Goal: Information Seeking & Learning: Learn about a topic

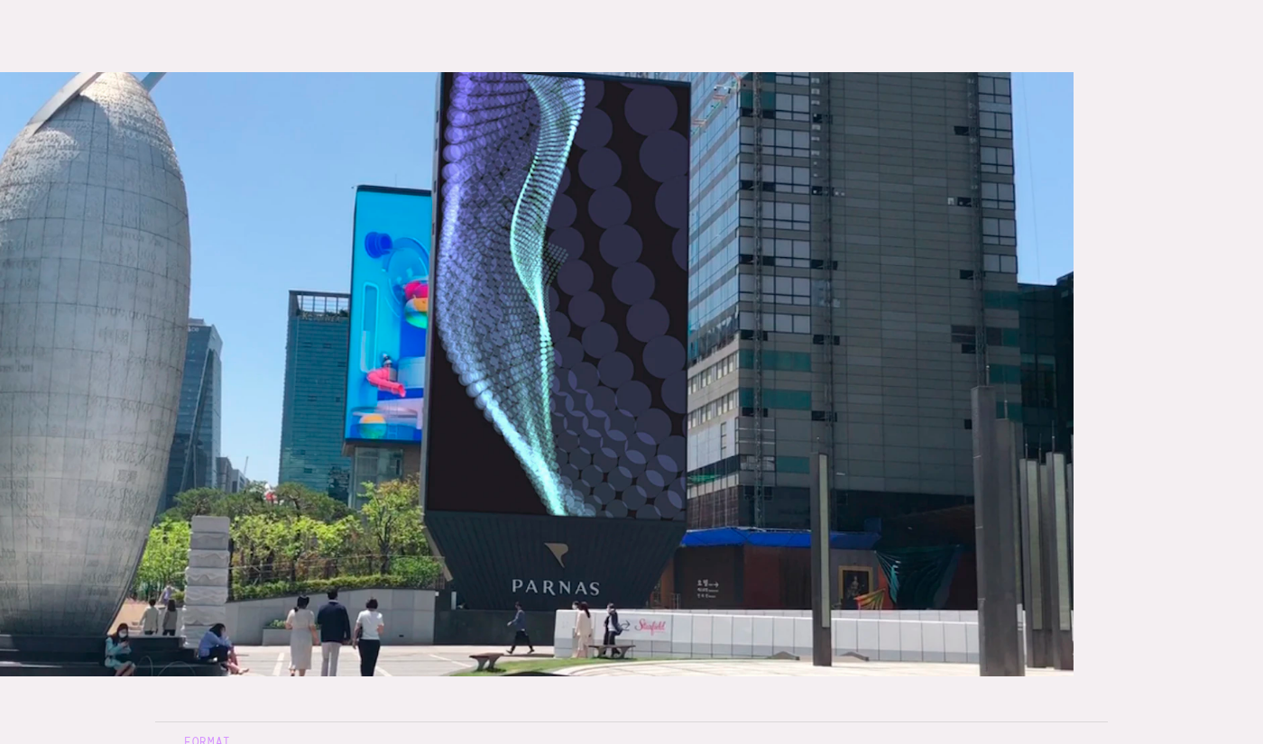
scroll to position [292, 0]
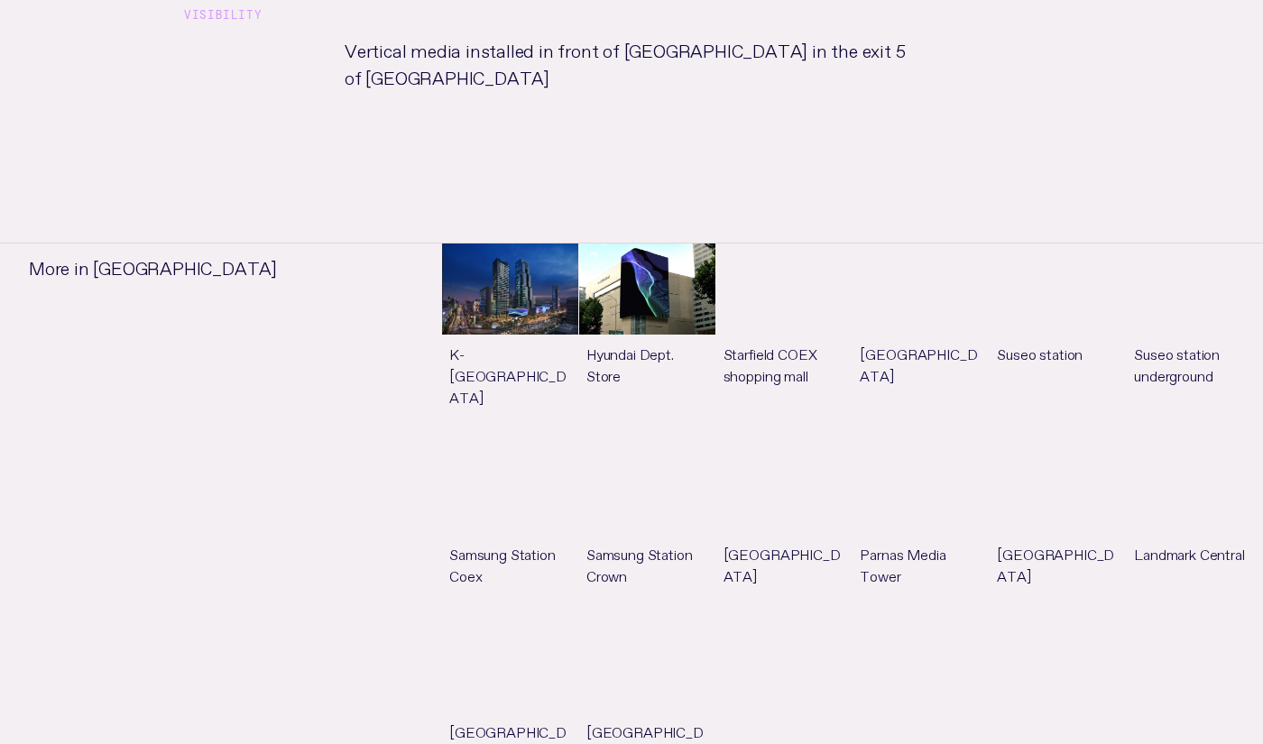
scroll to position [1154, 0]
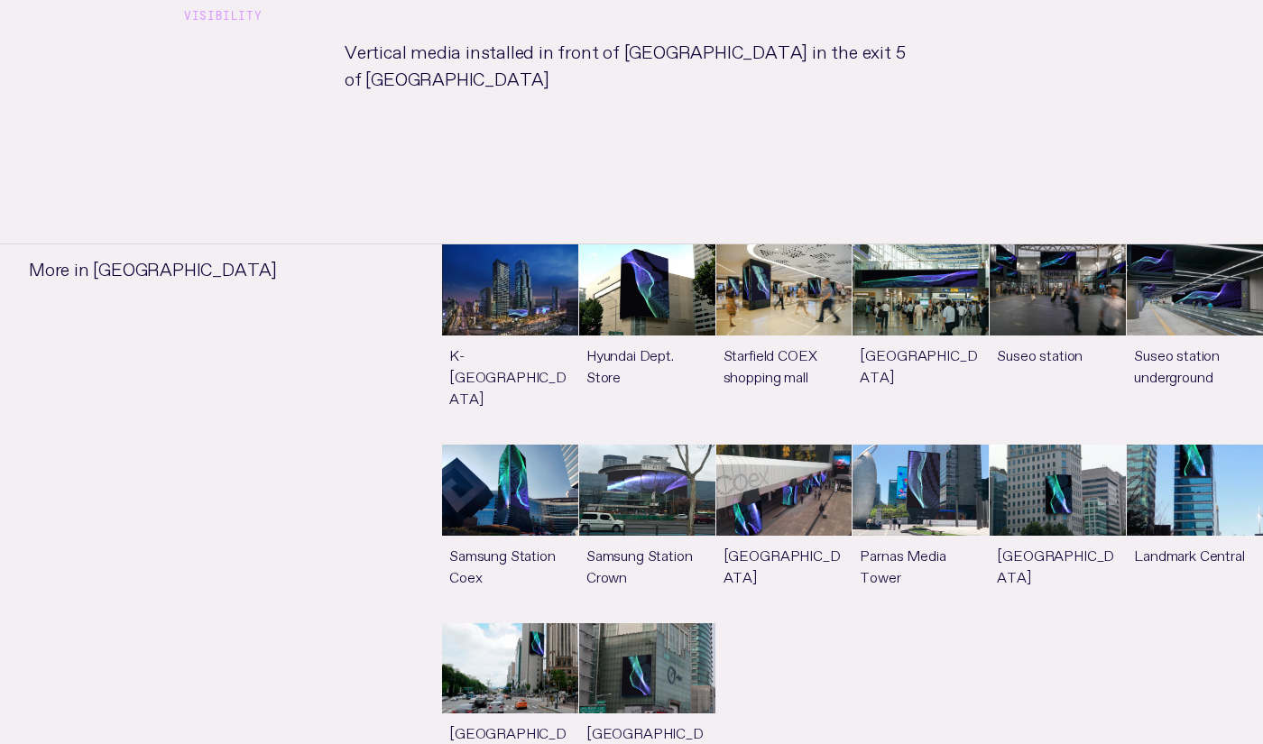
click at [508, 465] on link "See more" at bounding box center [510, 534] width 136 height 178
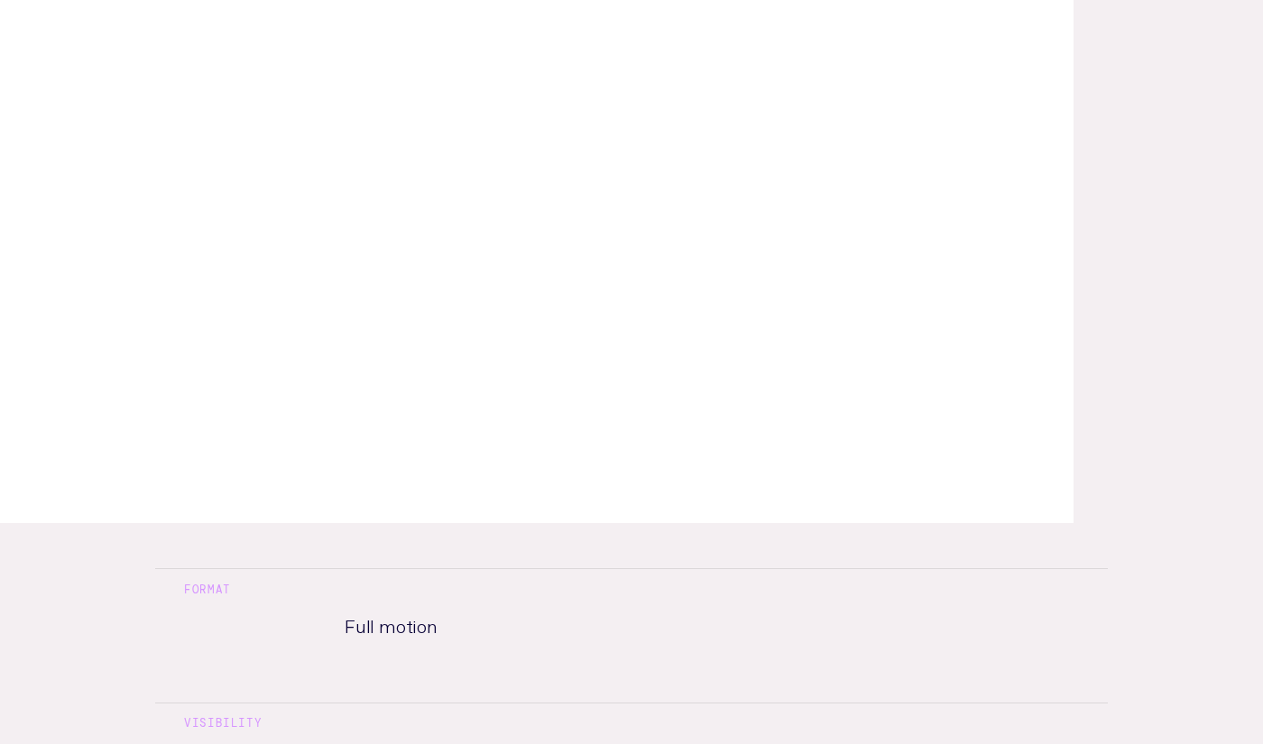
scroll to position [521, 0]
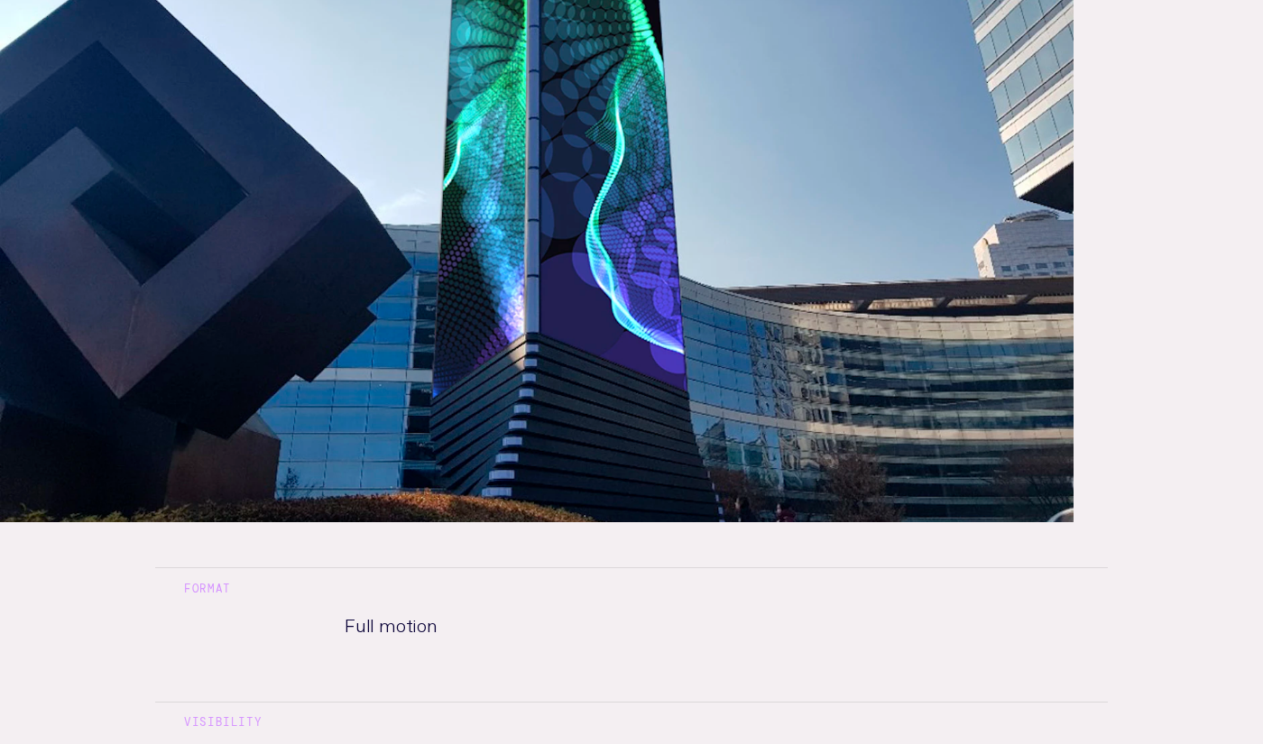
click at [393, 628] on p "Full motion" at bounding box center [631, 641] width 631 height 63
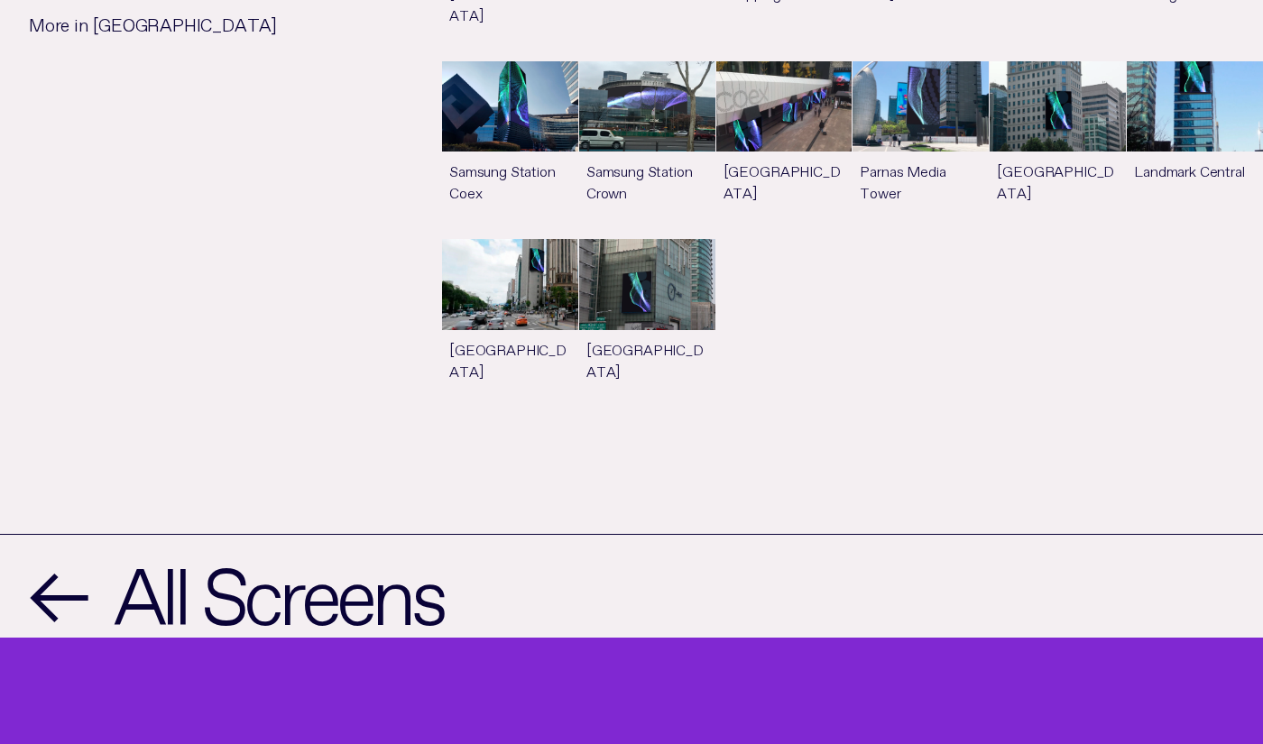
scroll to position [1613, 0]
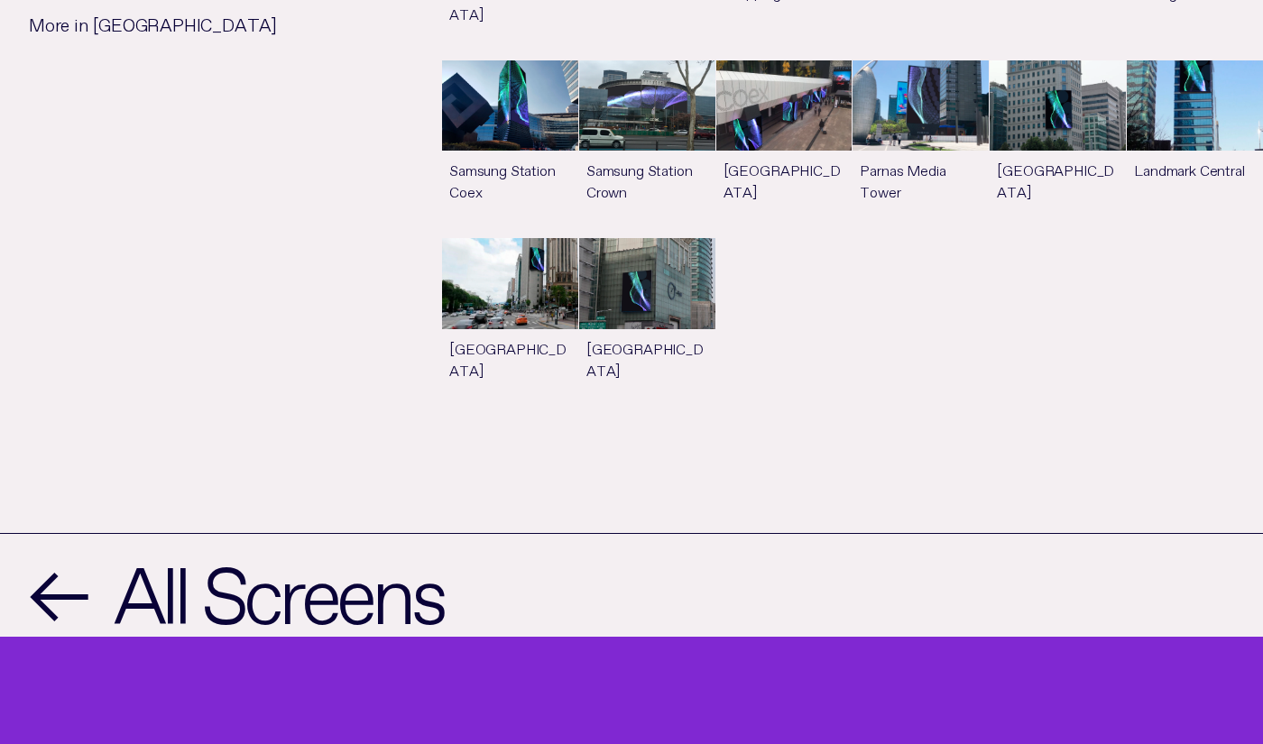
click at [665, 280] on link "See more" at bounding box center [647, 327] width 136 height 178
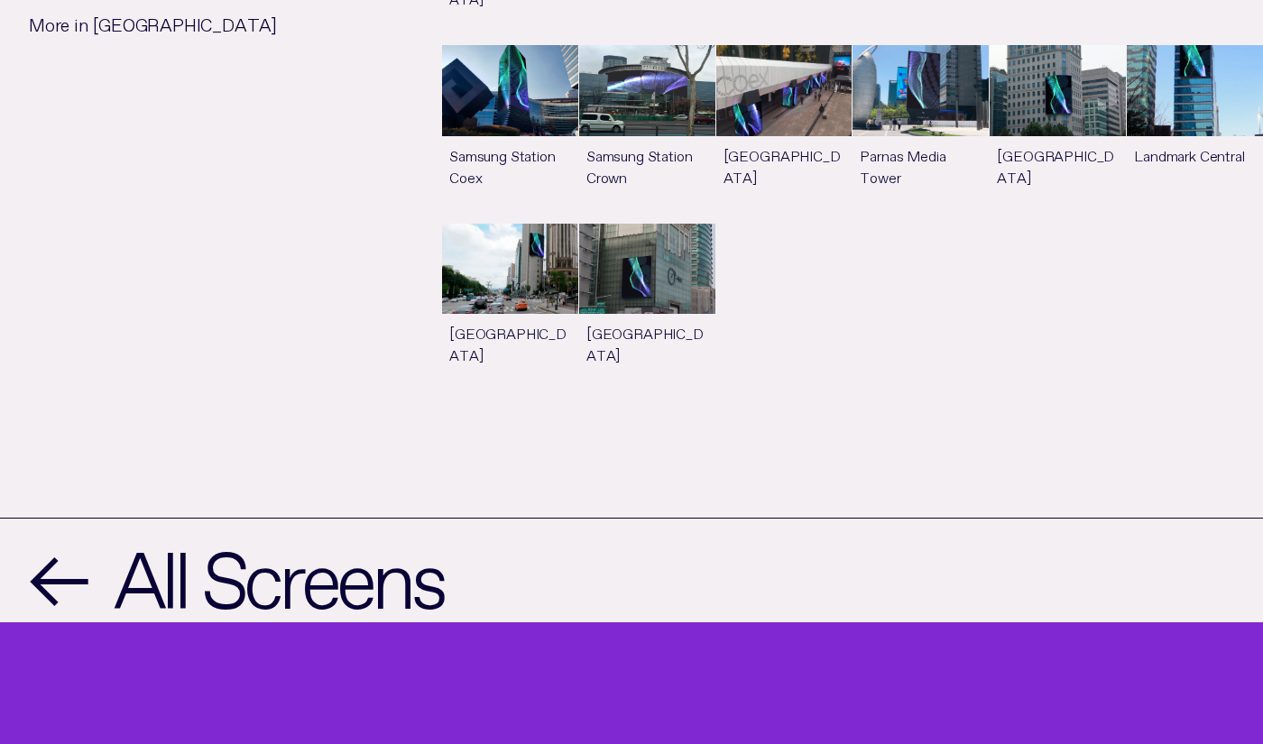
click at [520, 234] on link "See more" at bounding box center [510, 313] width 136 height 178
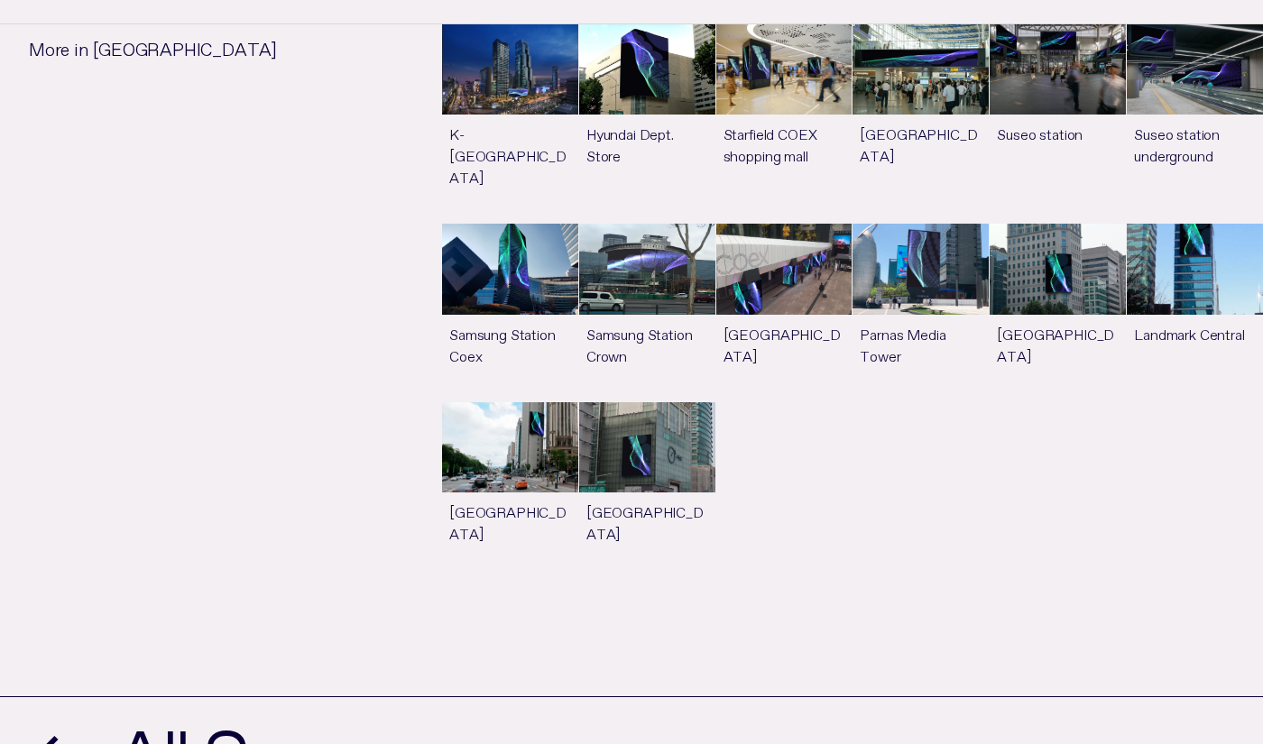
scroll to position [1036, 0]
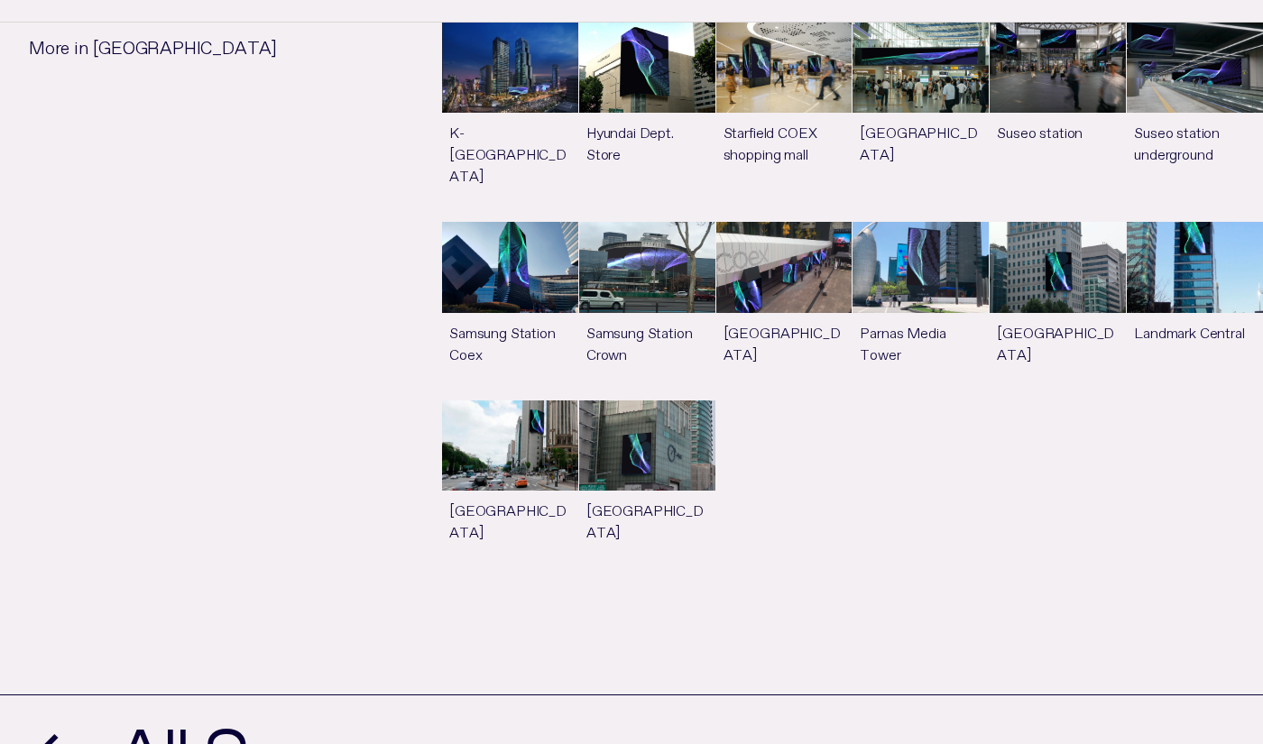
click at [784, 247] on link "See more" at bounding box center [784, 311] width 136 height 178
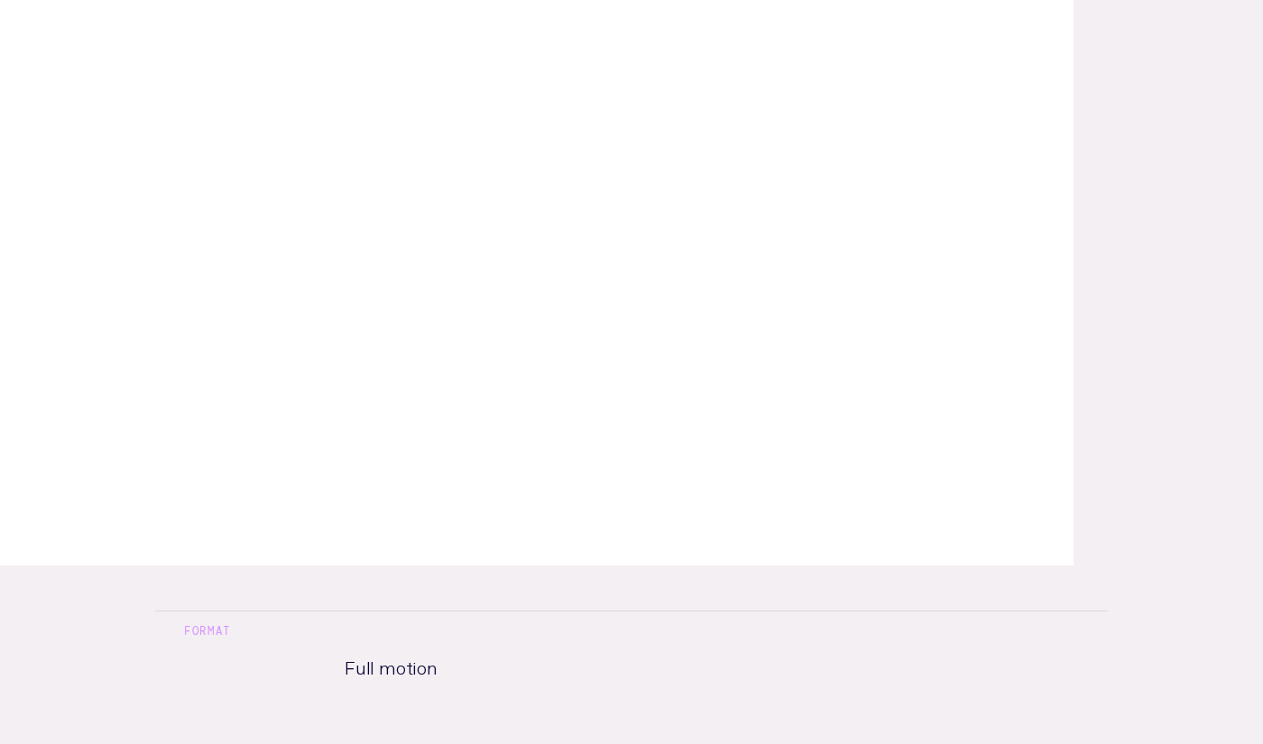
scroll to position [406, 0]
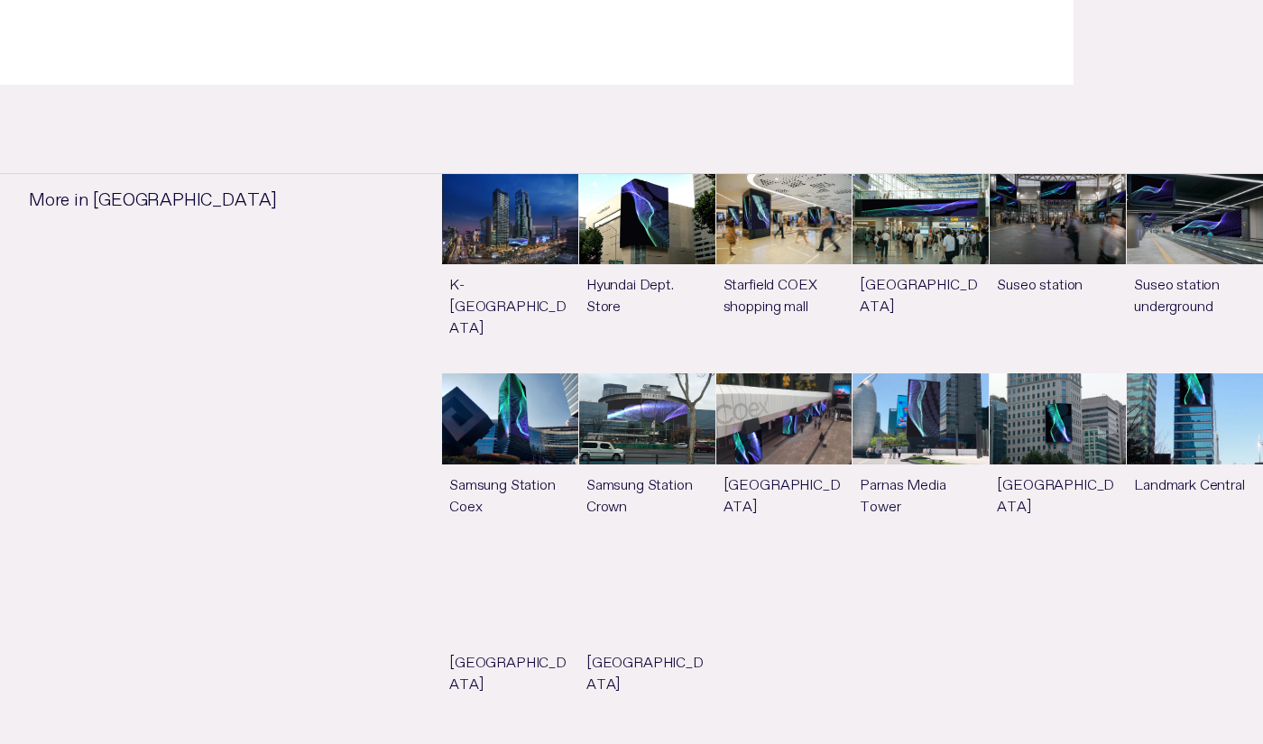
scroll to position [885, 0]
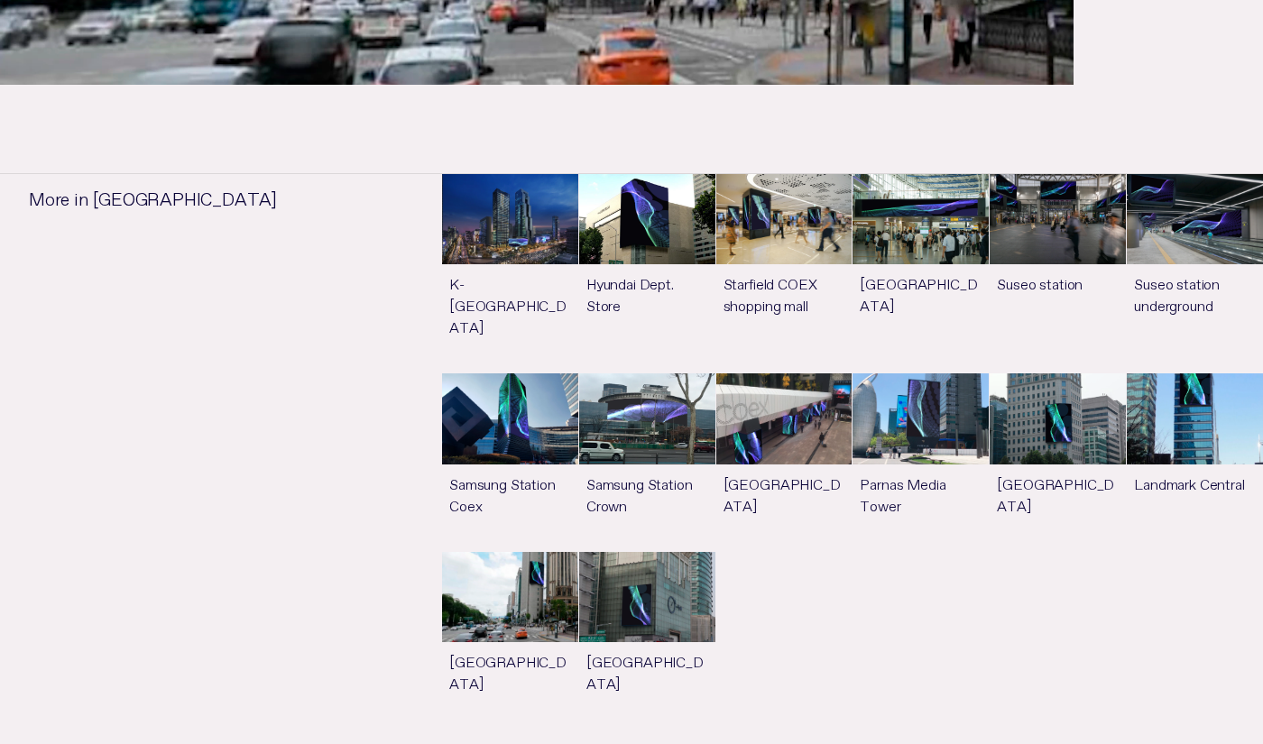
click at [518, 393] on link "See more" at bounding box center [510, 462] width 136 height 178
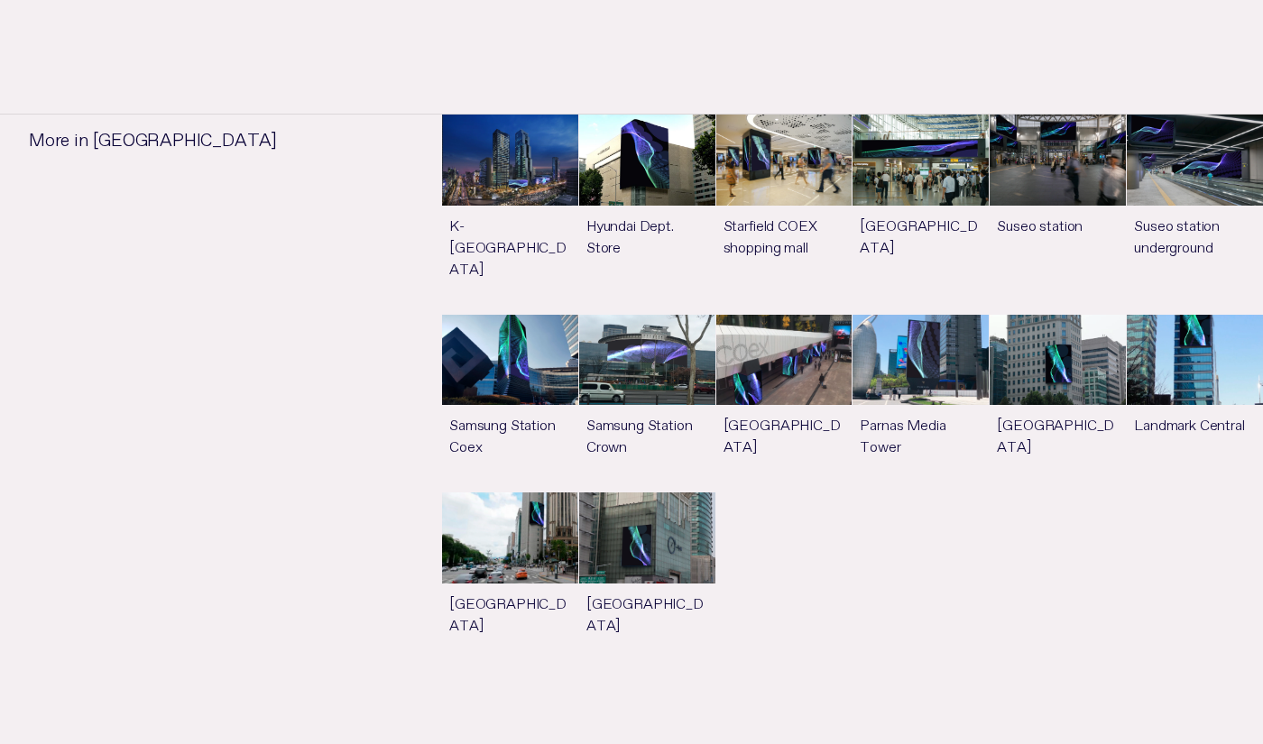
scroll to position [1359, 0]
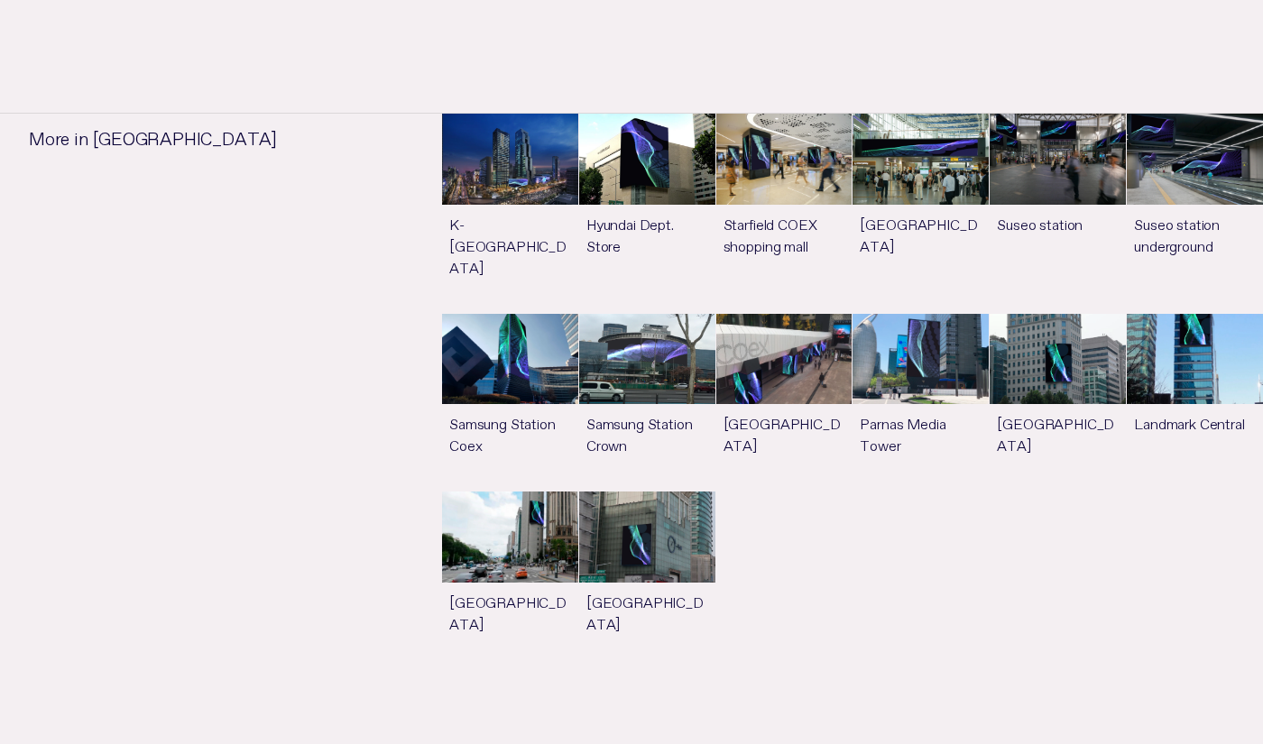
click at [814, 338] on link "See more" at bounding box center [784, 403] width 136 height 178
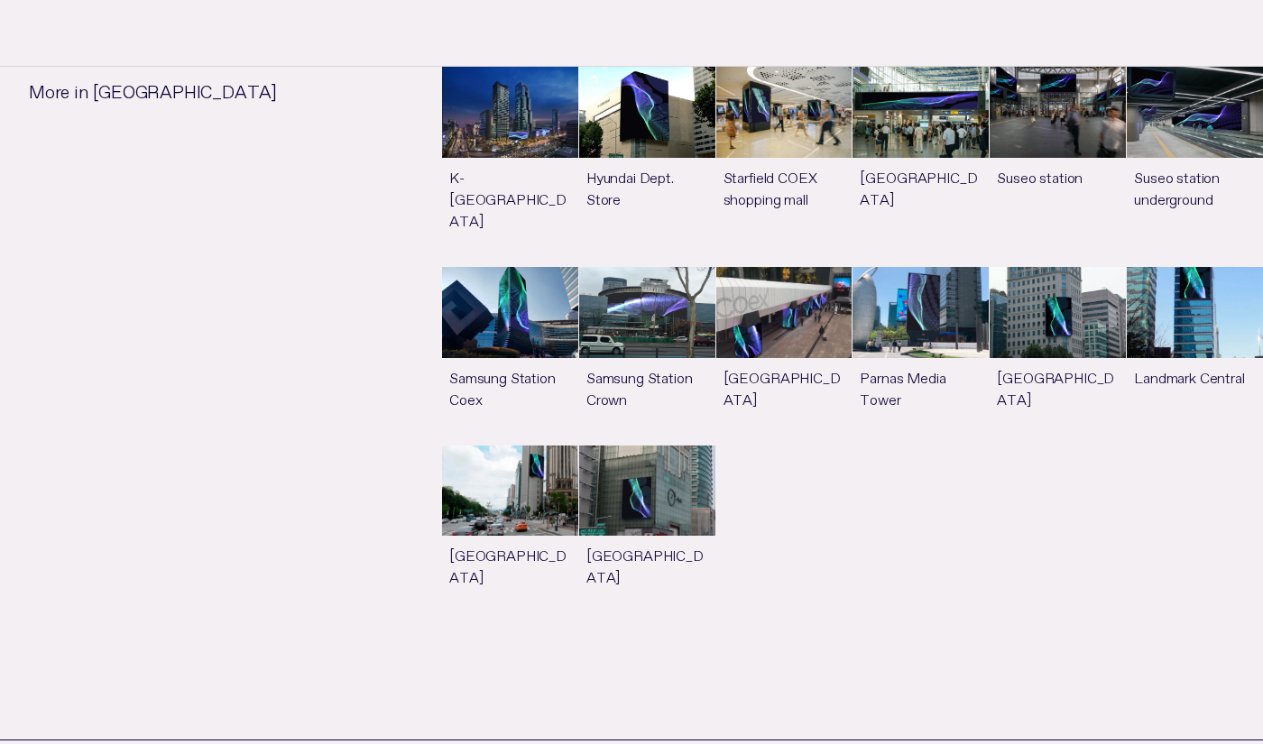
scroll to position [1332, 0]
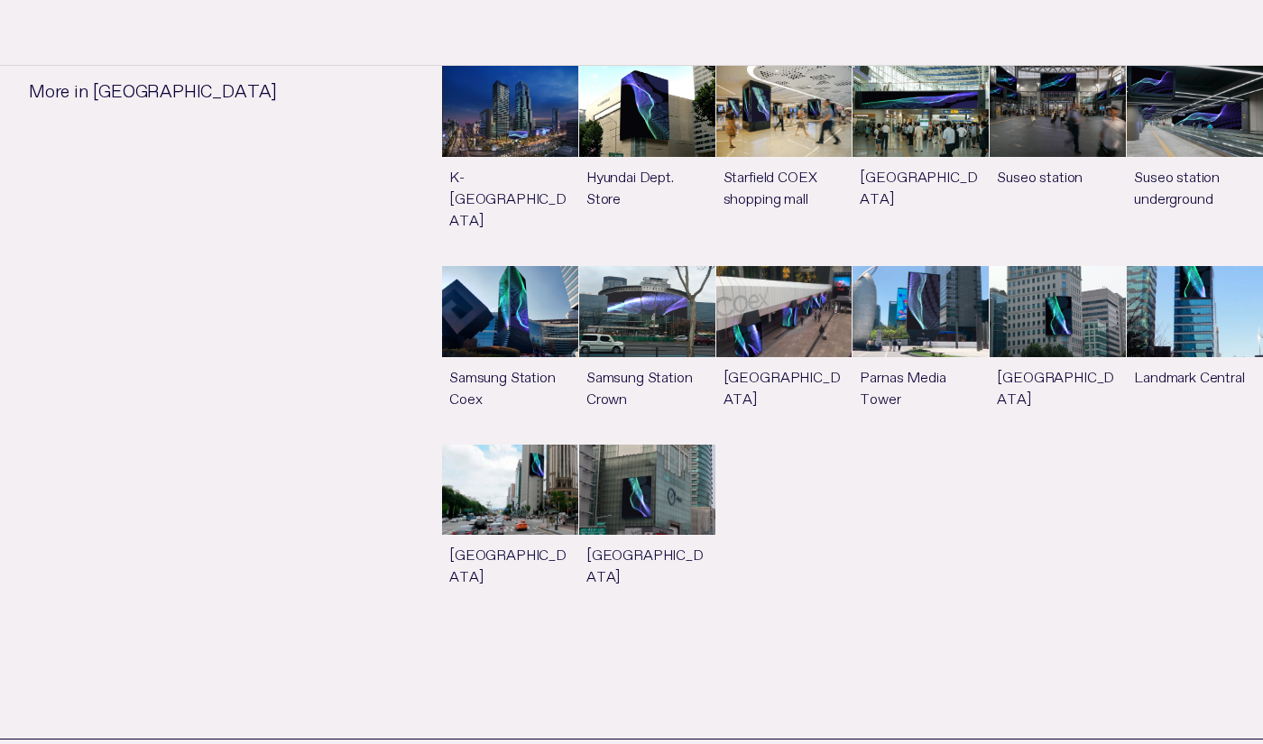
click at [937, 365] on link "See more" at bounding box center [920, 355] width 136 height 178
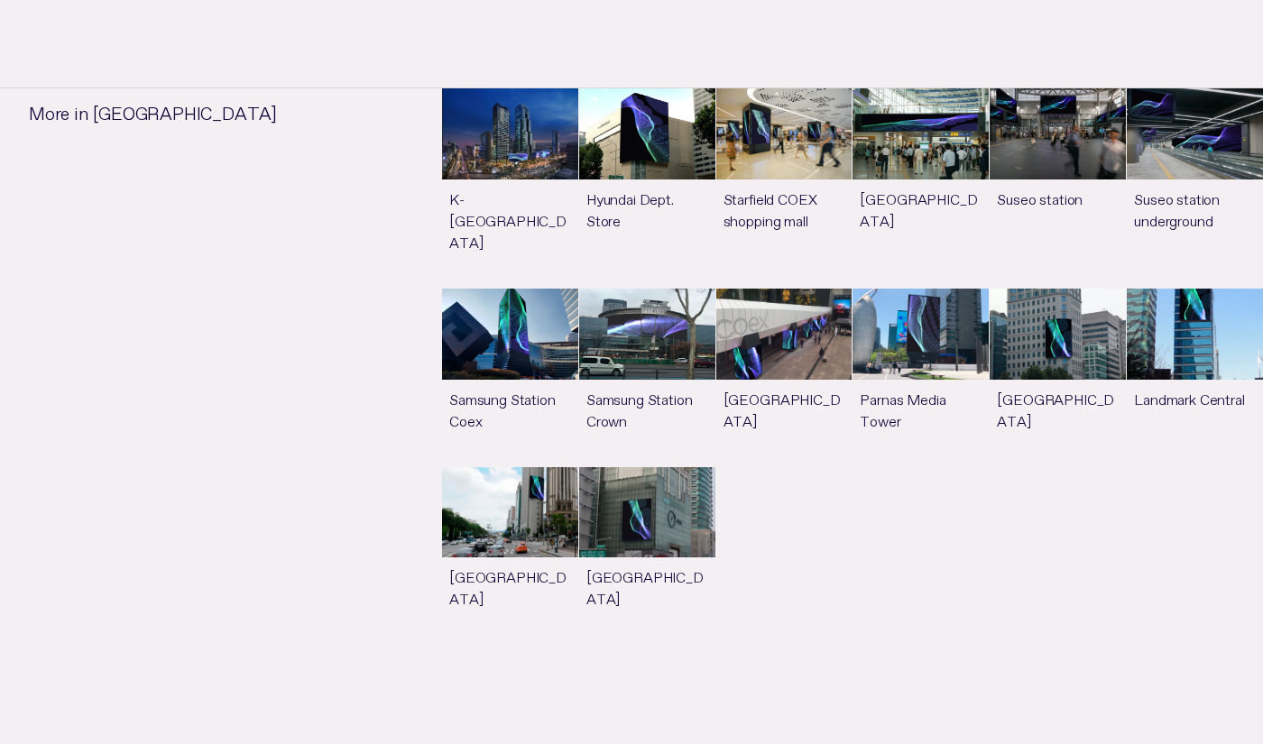
scroll to position [1311, 0]
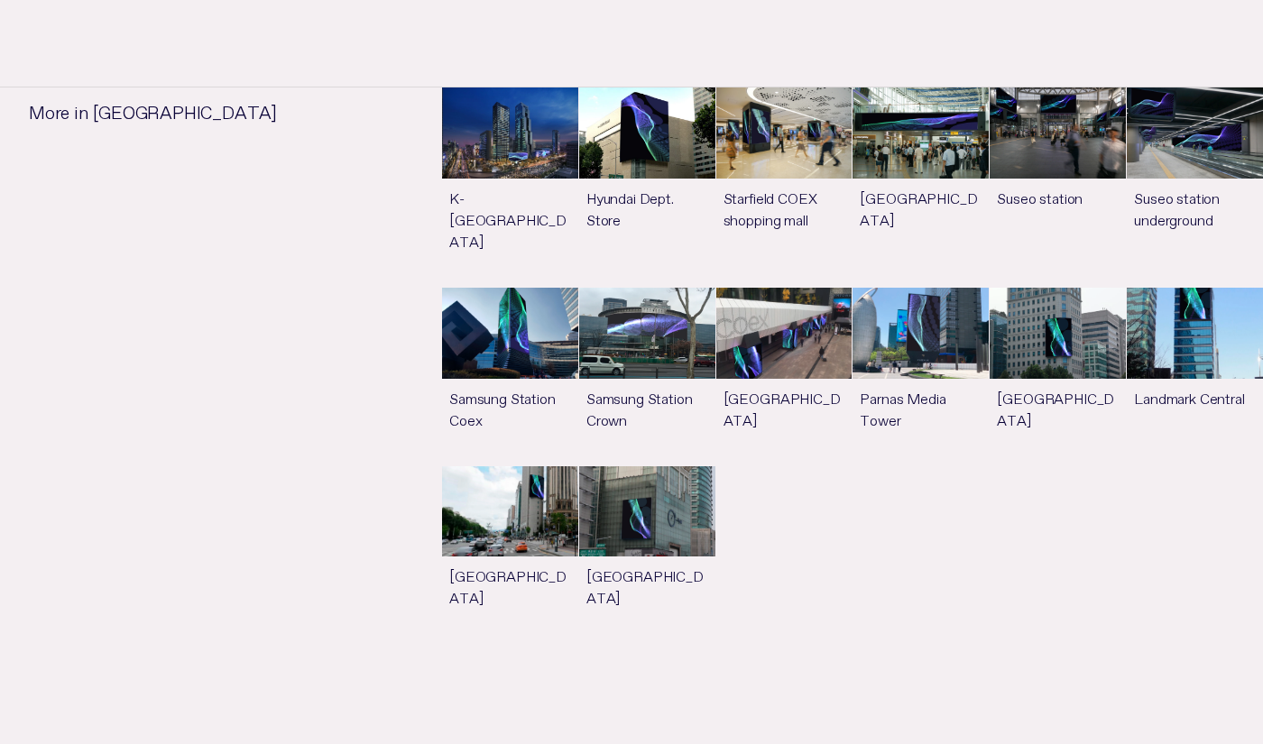
click at [519, 150] on link "See more" at bounding box center [510, 186] width 136 height 199
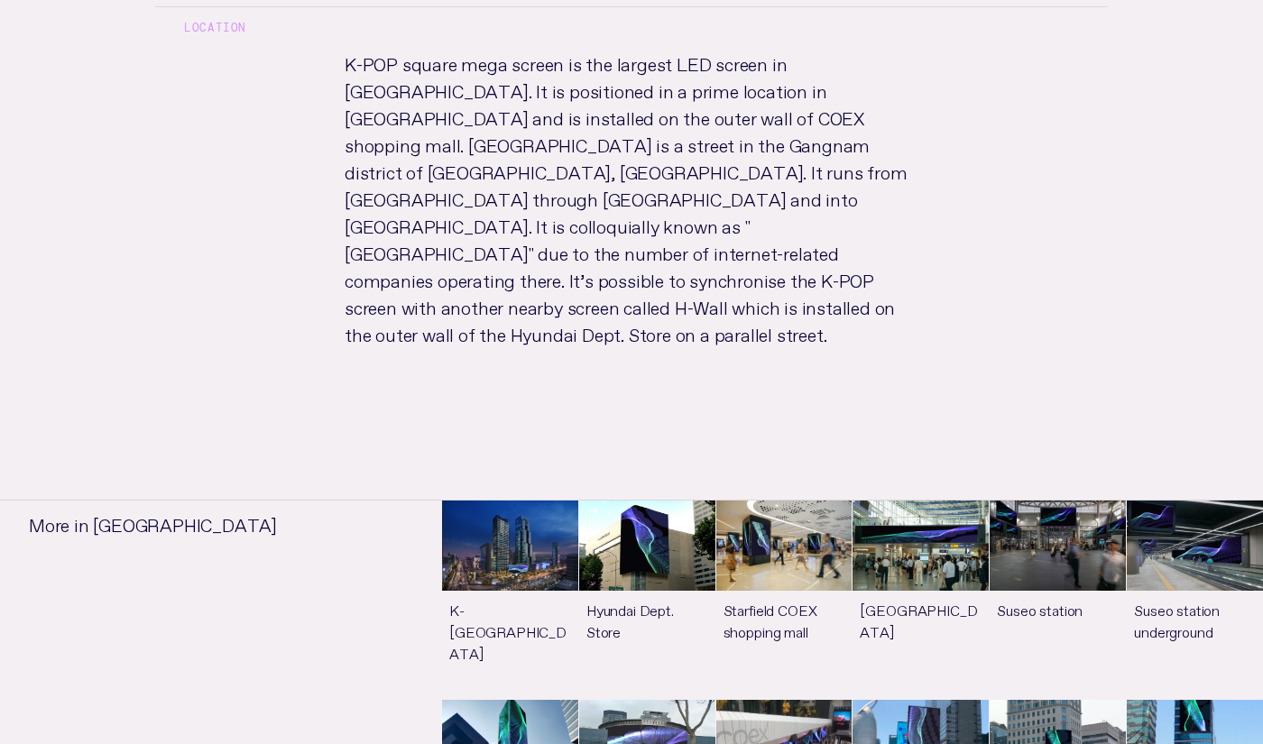
scroll to position [1083, 0]
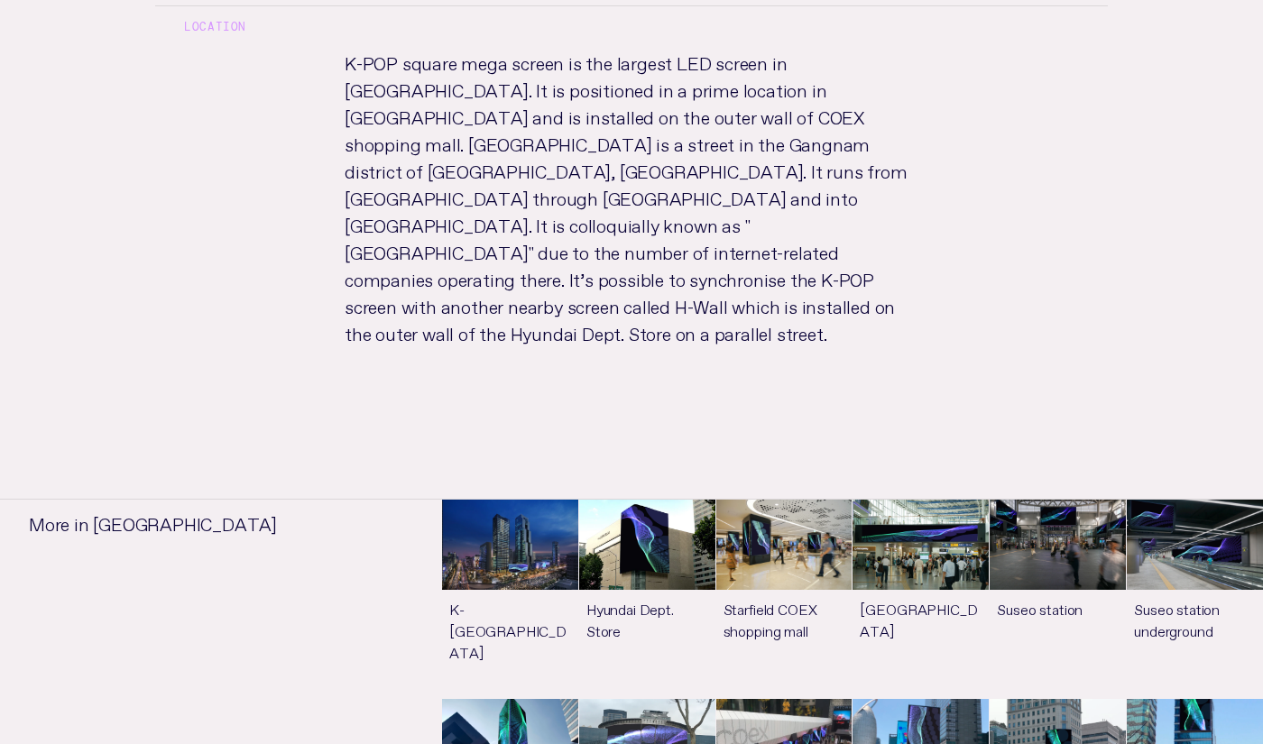
click at [643, 500] on link "See more" at bounding box center [647, 599] width 136 height 199
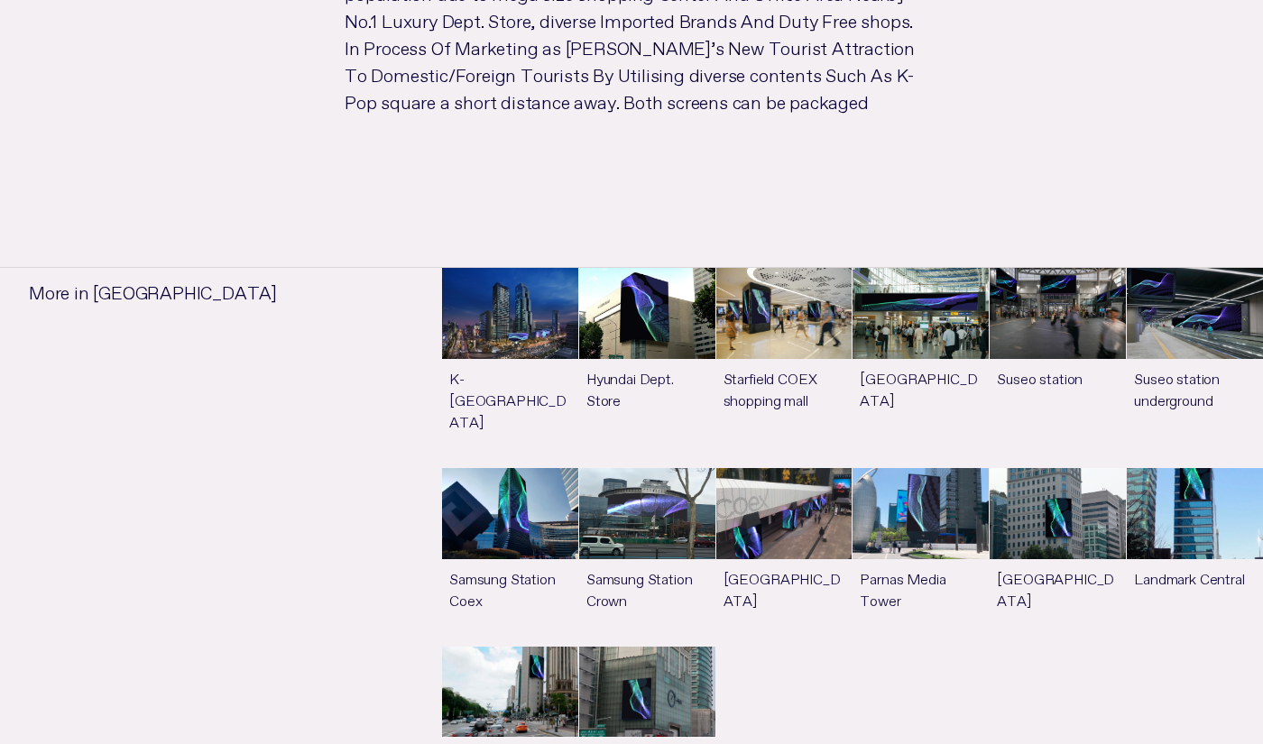
scroll to position [1240, 0]
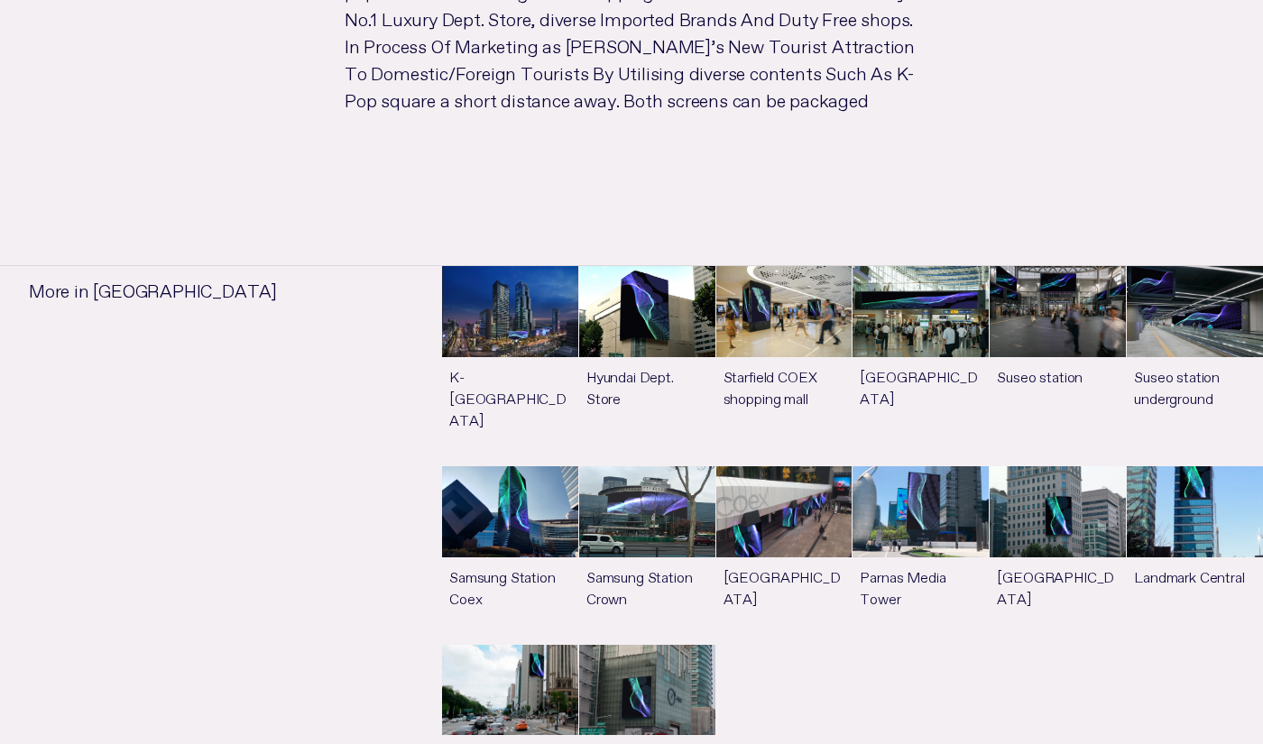
click at [481, 119] on p "30 sec 10 slots, Dept. Store Connected To Subway Line 2. High floating populati…" at bounding box center [631, 48] width 631 height 198
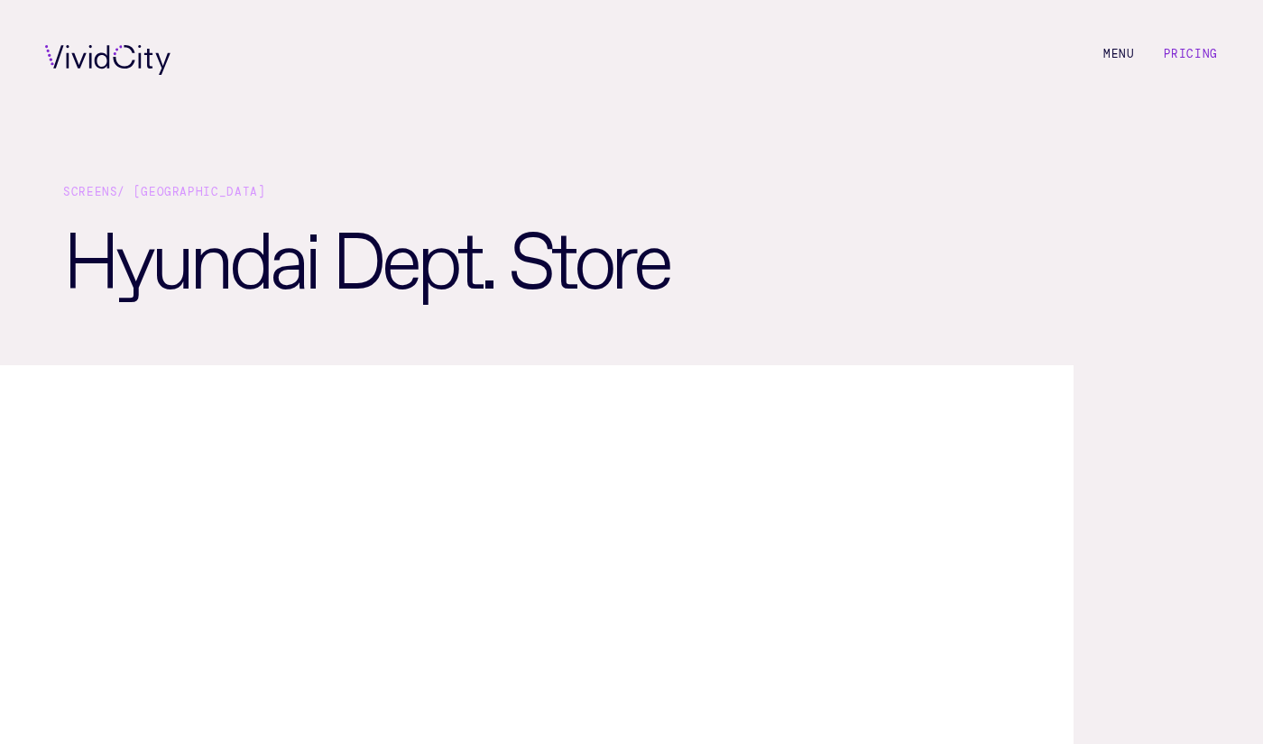
scroll to position [0, 0]
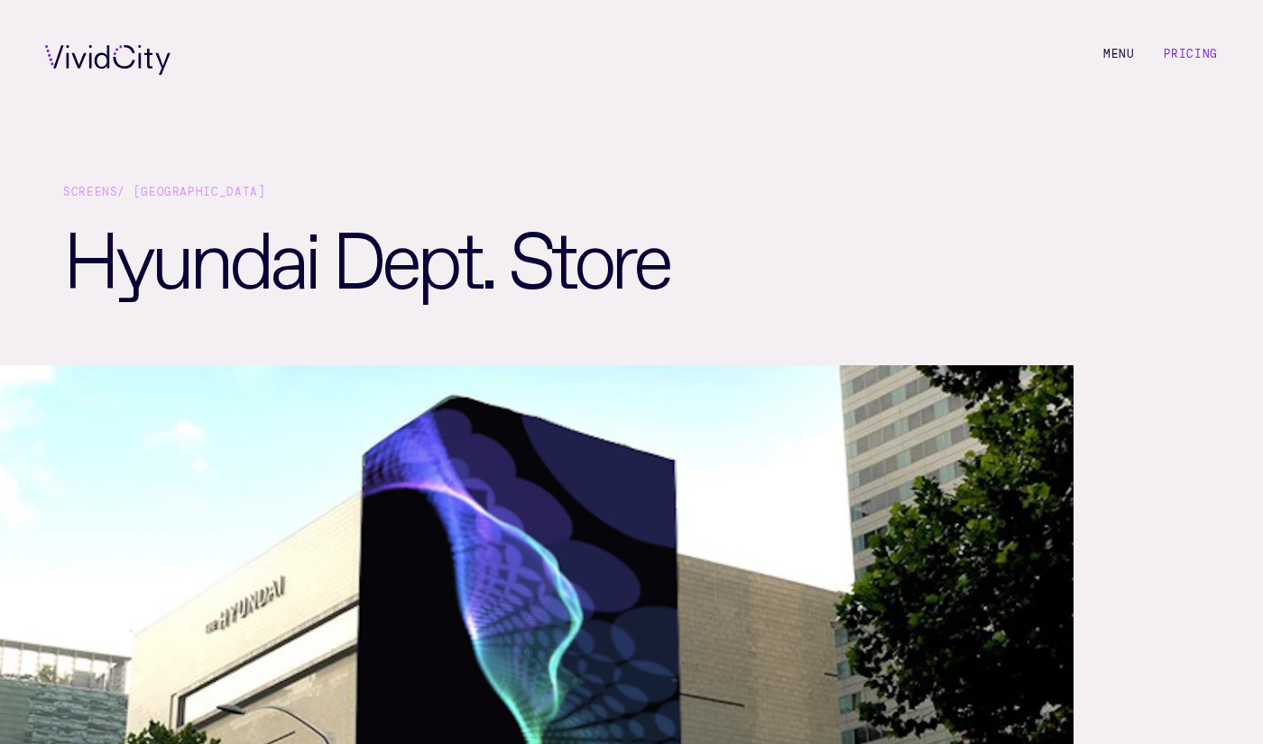
click at [1177, 52] on link "Pricing" at bounding box center [1191, 54] width 54 height 14
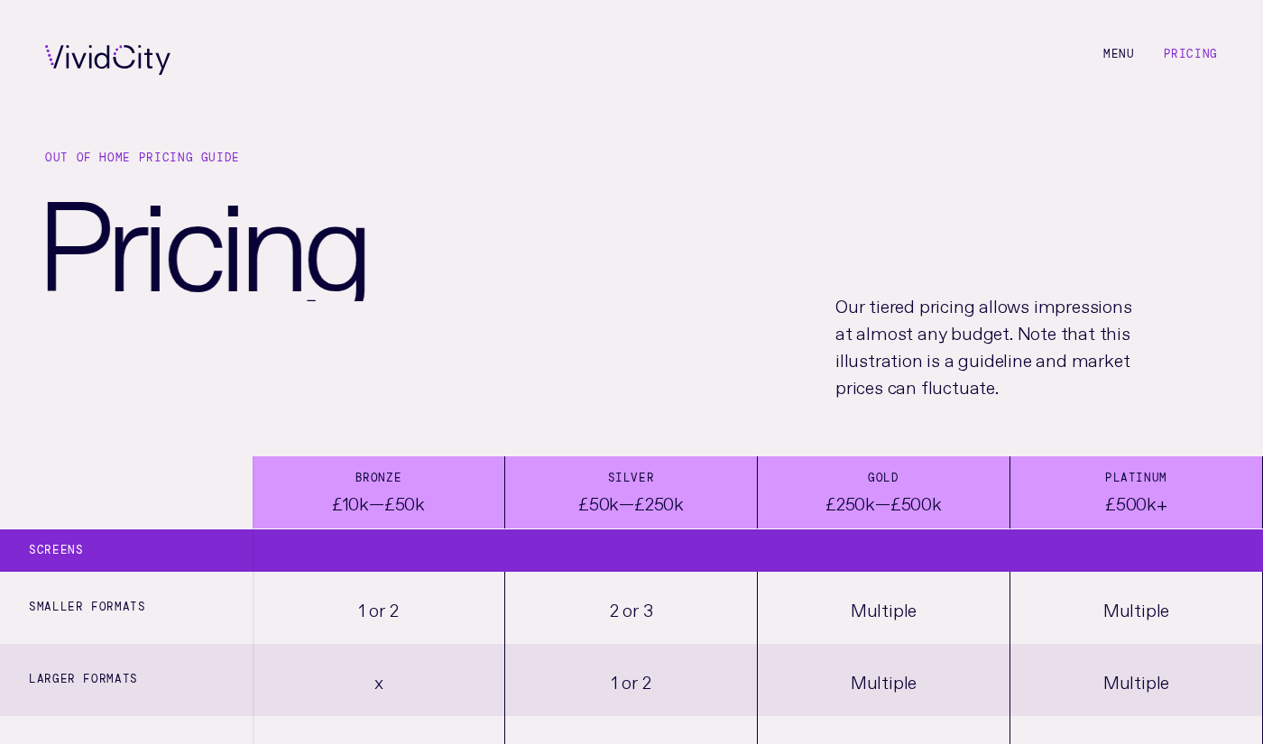
click at [1118, 53] on li "M e n u" at bounding box center [1119, 60] width 32 height 30
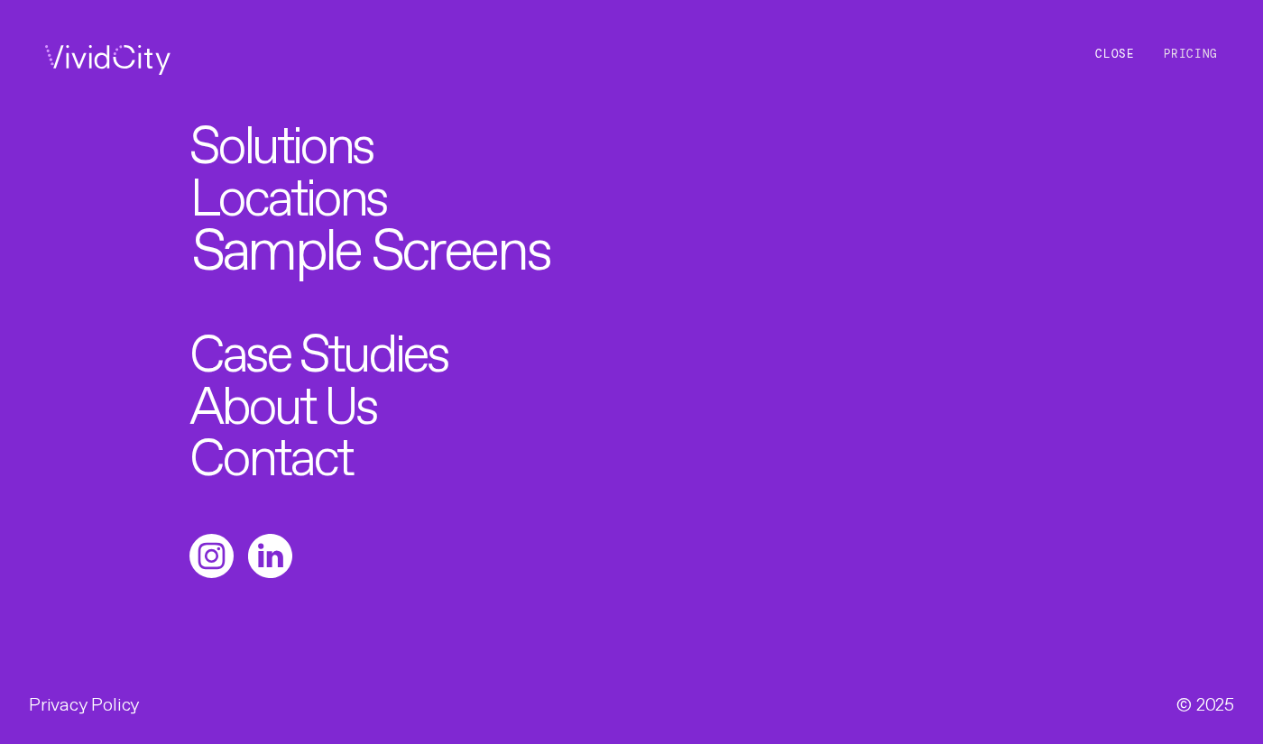
click at [352, 246] on link "Sample Screens" at bounding box center [369, 242] width 357 height 58
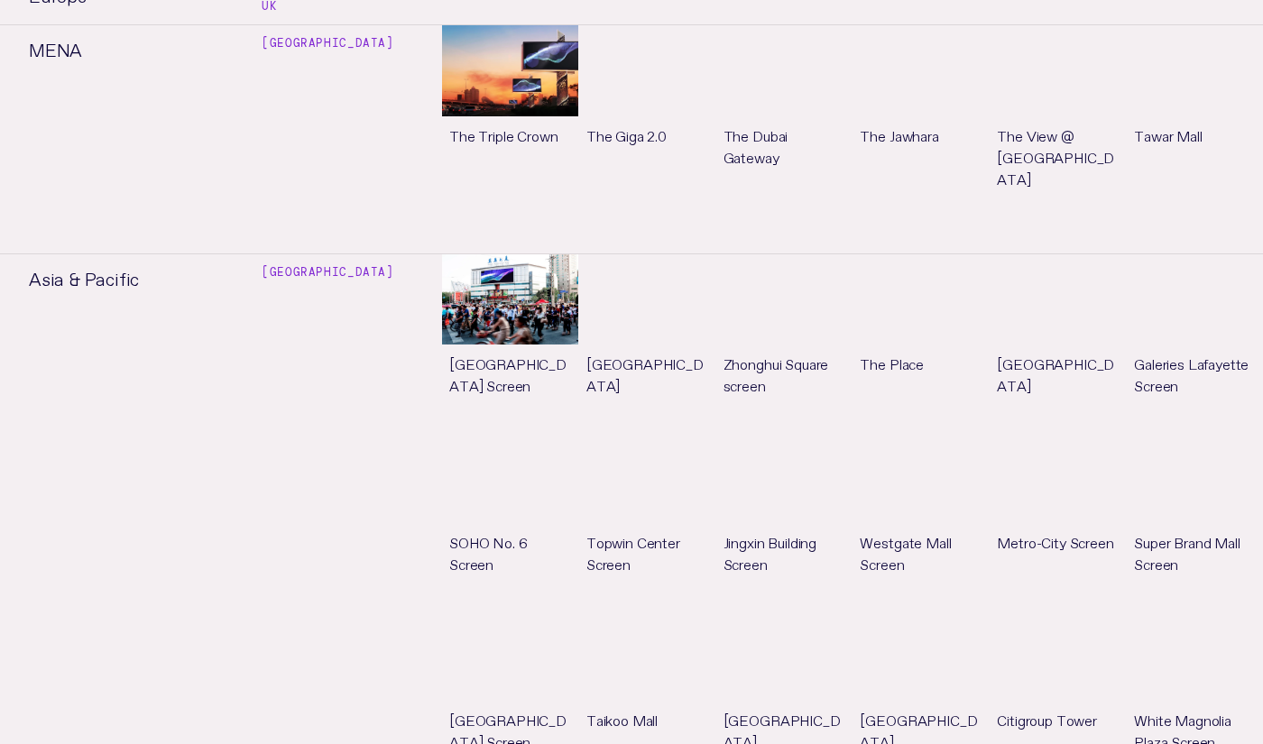
scroll to position [2870, 0]
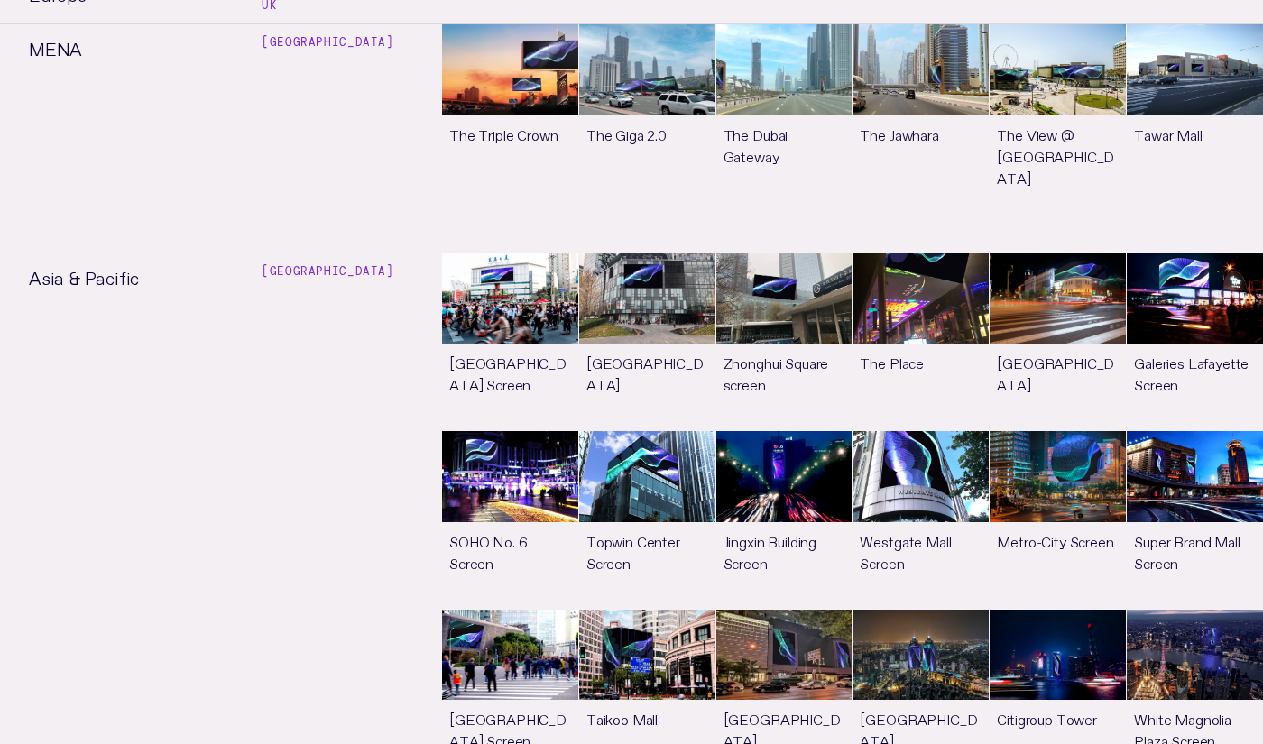
click at [797, 610] on link "See more" at bounding box center [784, 699] width 136 height 178
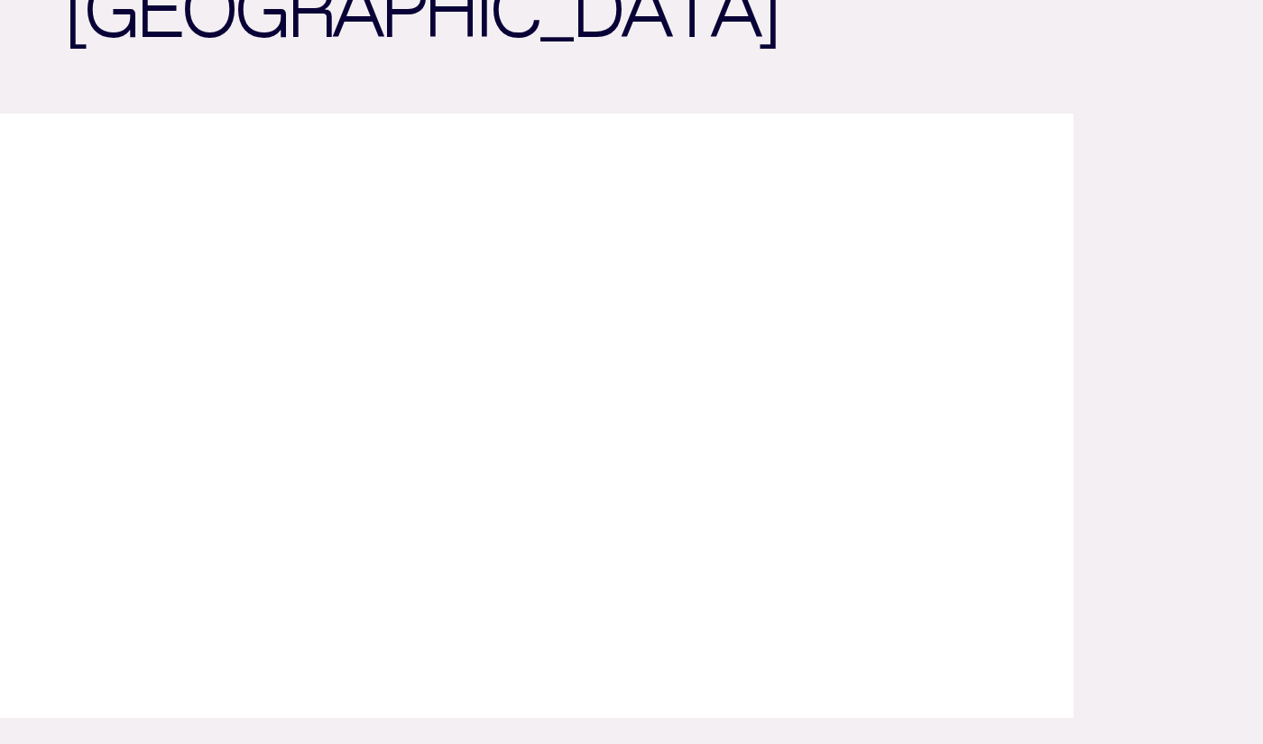
scroll to position [253, 0]
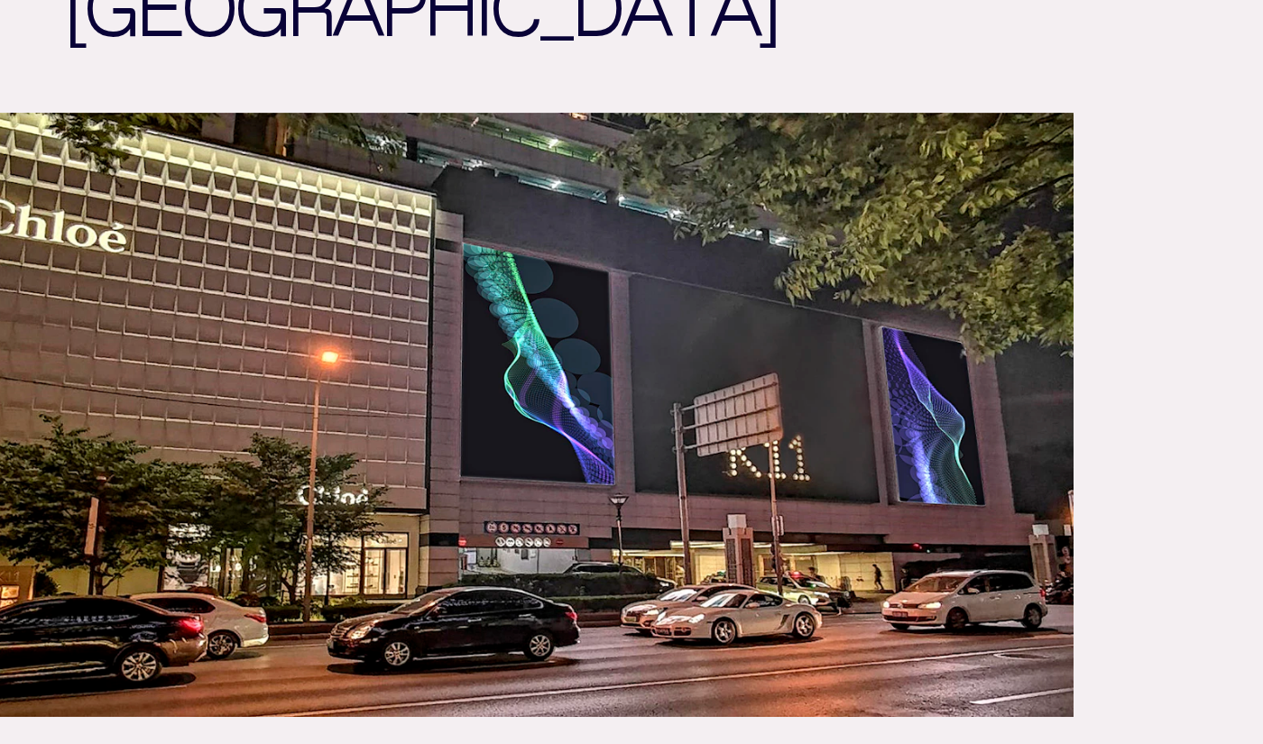
scroll to position [2870, 0]
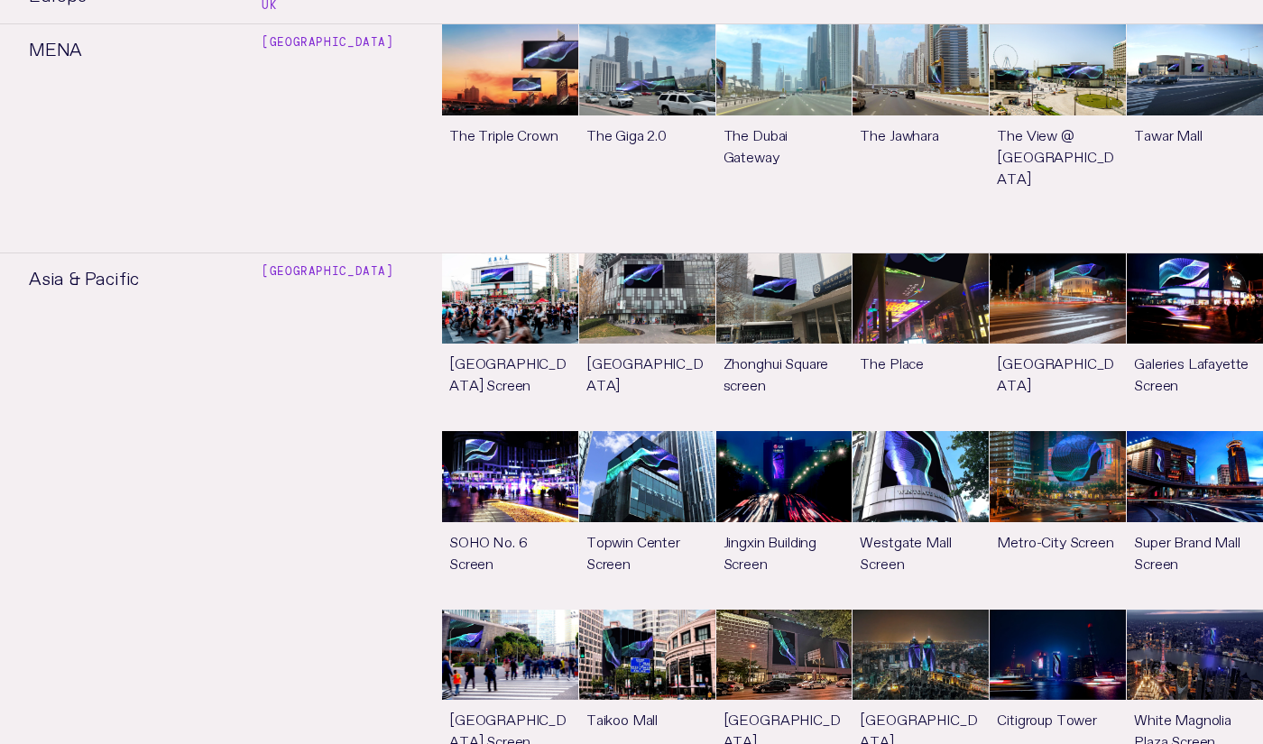
click at [667, 610] on link "See more" at bounding box center [647, 699] width 136 height 178
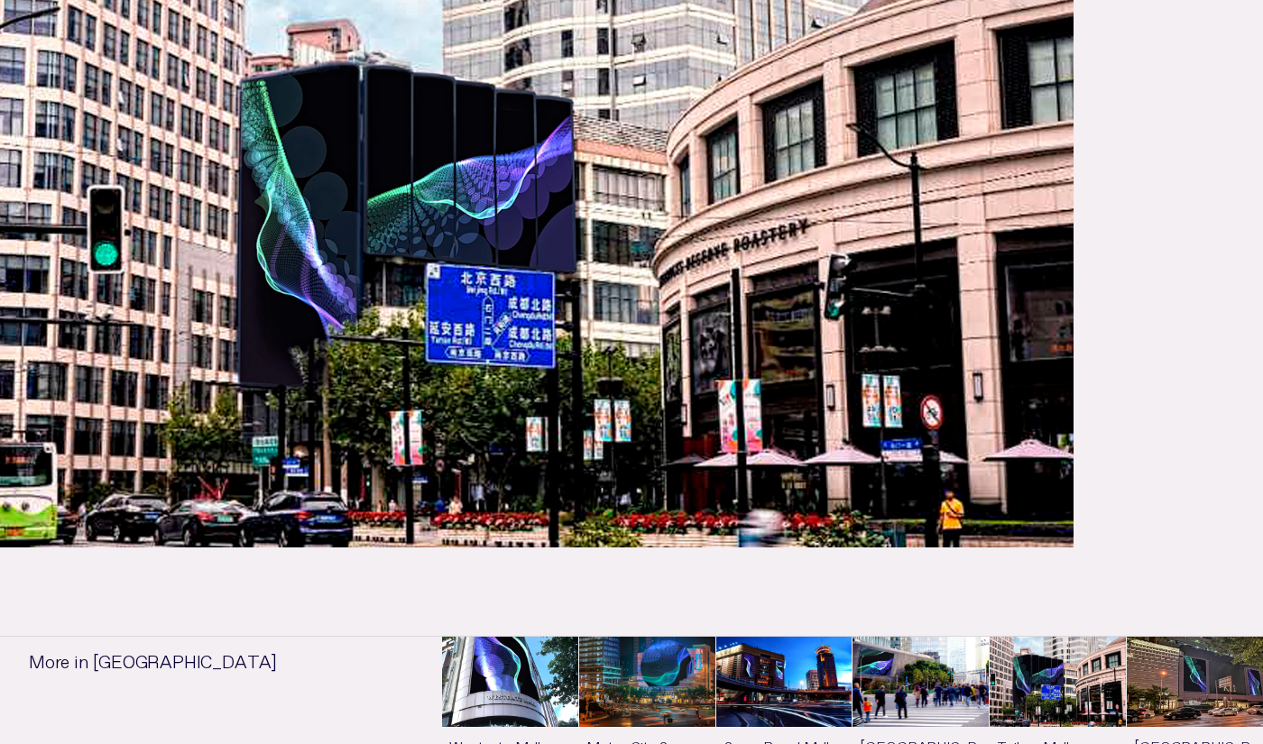
scroll to position [423, 0]
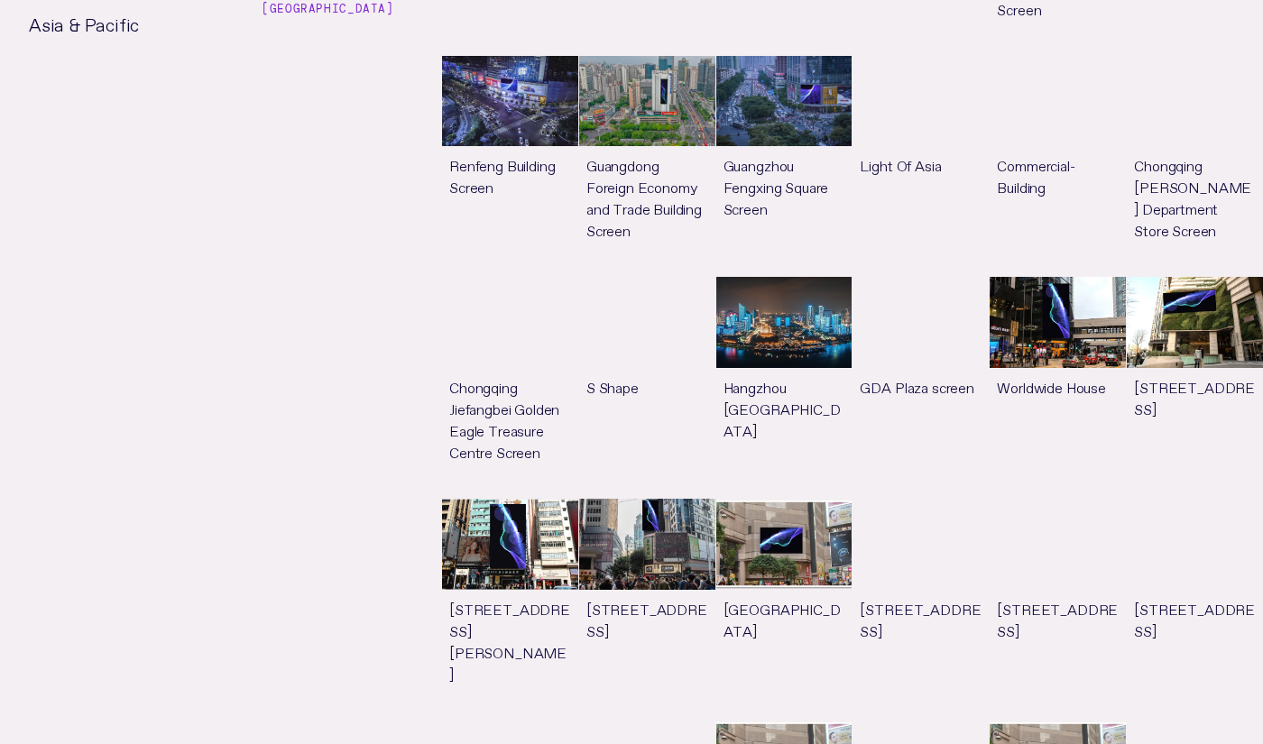
scroll to position [3804, 0]
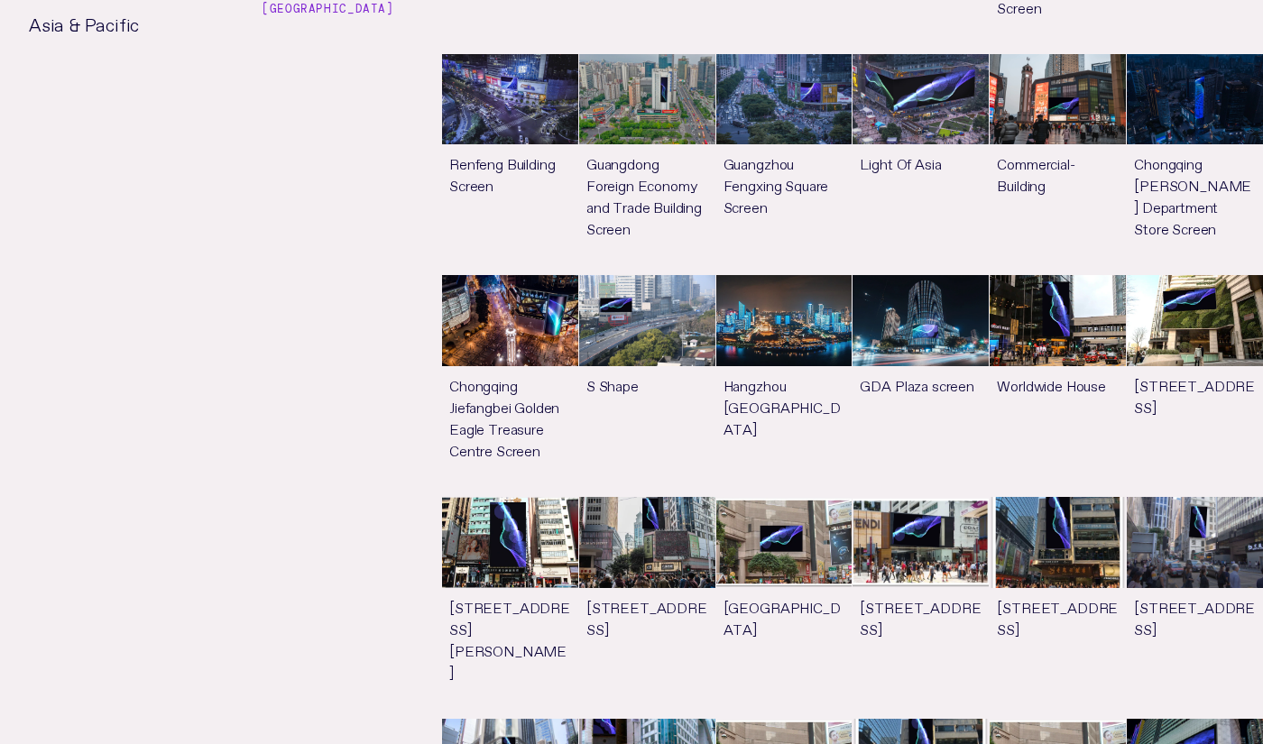
click at [1063, 497] on link "See more" at bounding box center [1057, 607] width 136 height 221
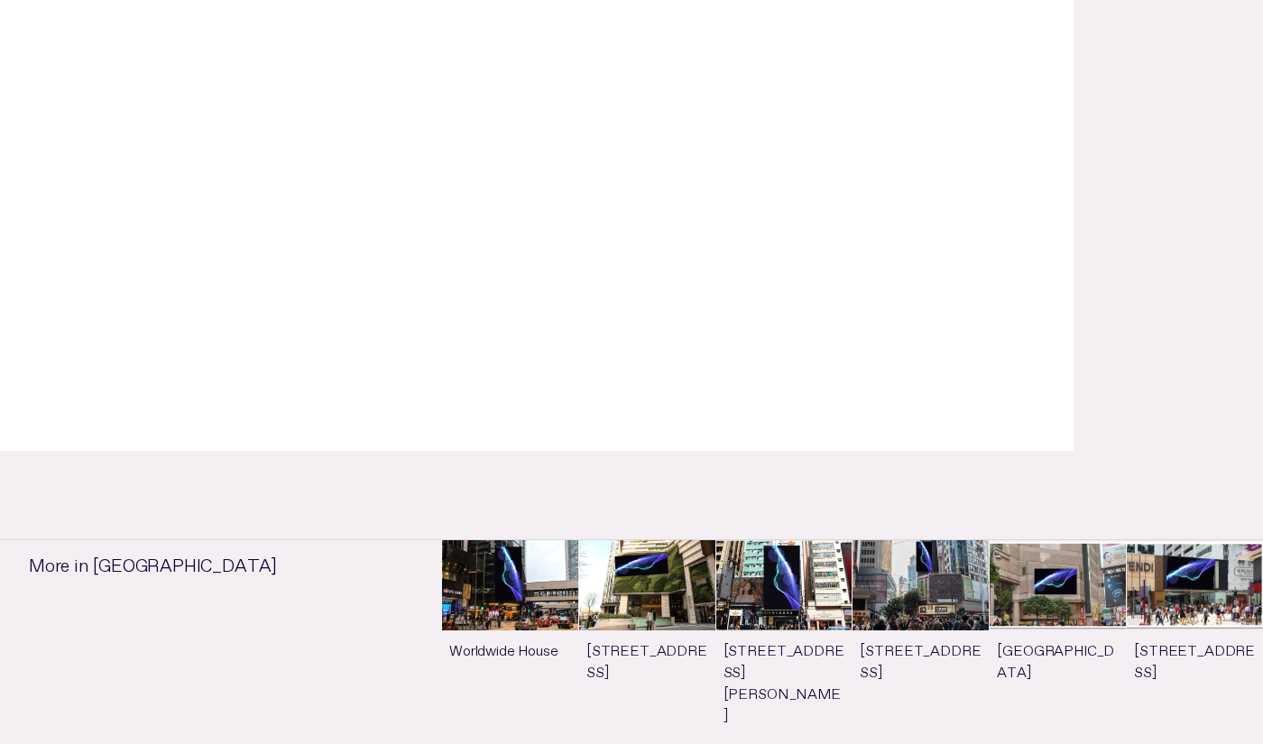
scroll to position [520, 0]
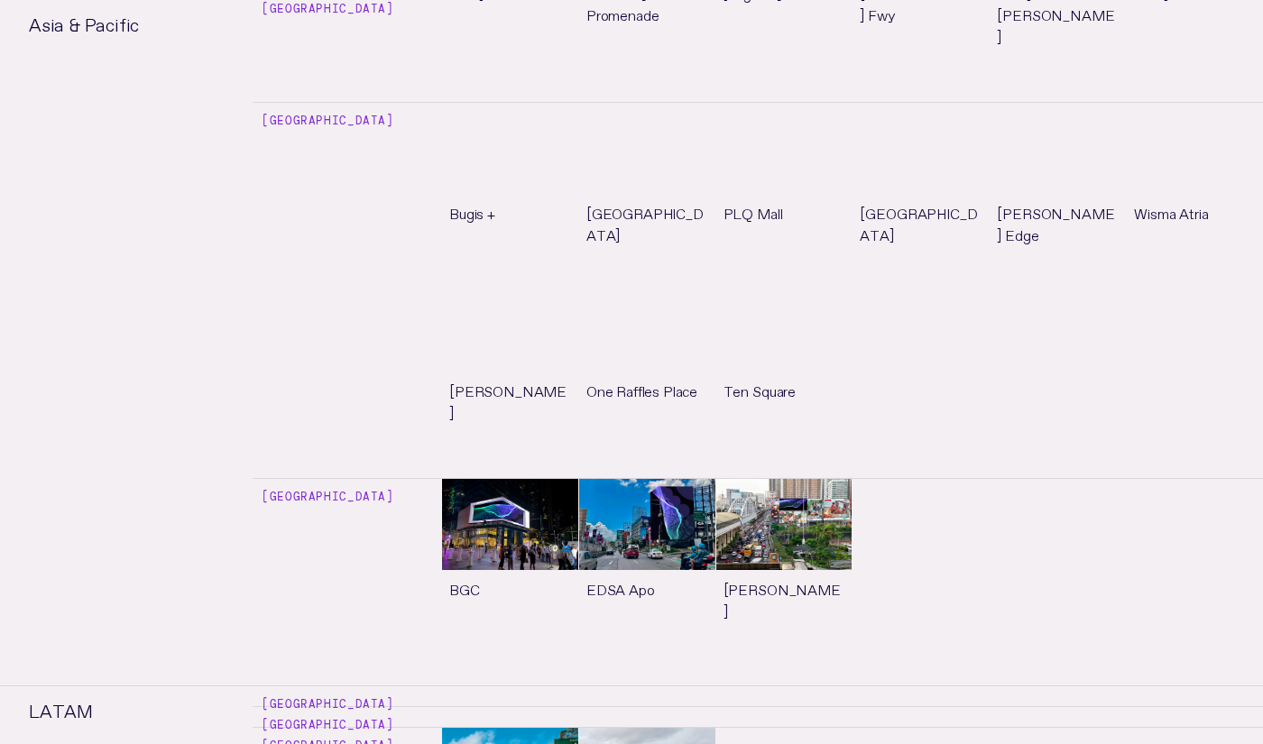
scroll to position [8176, 0]
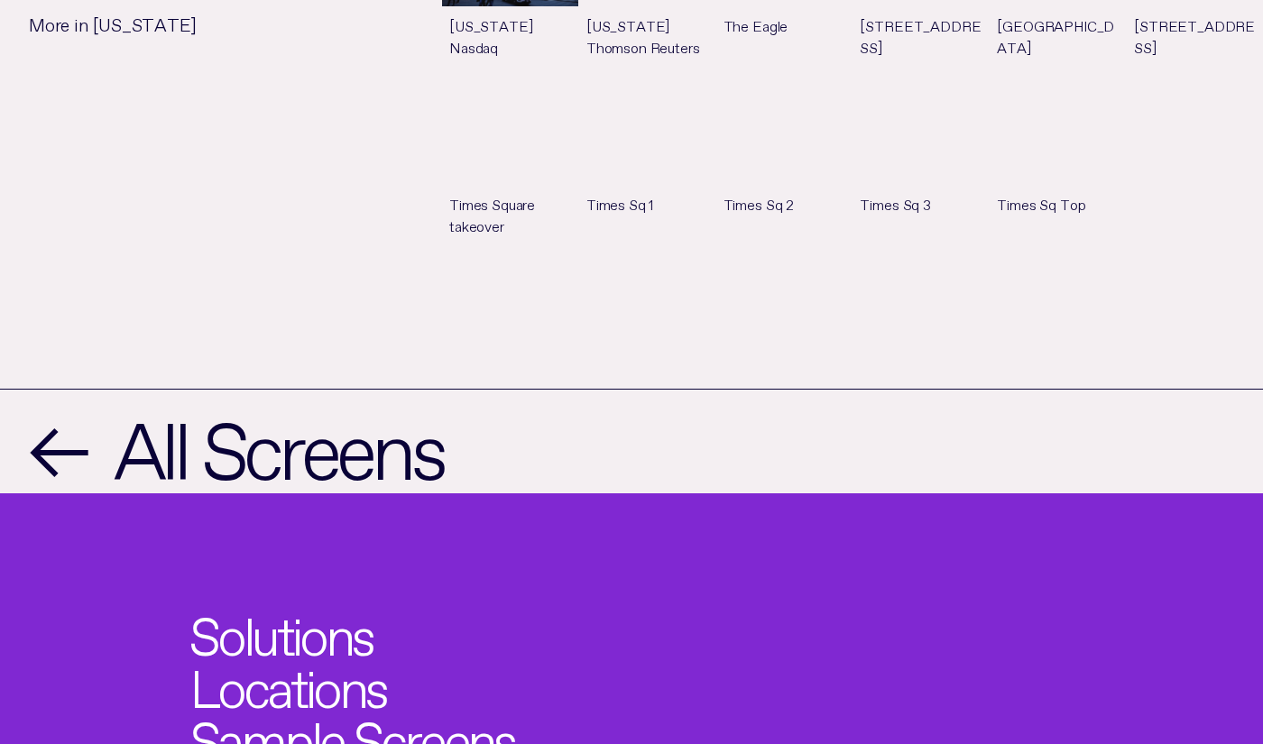
scroll to position [1143, 0]
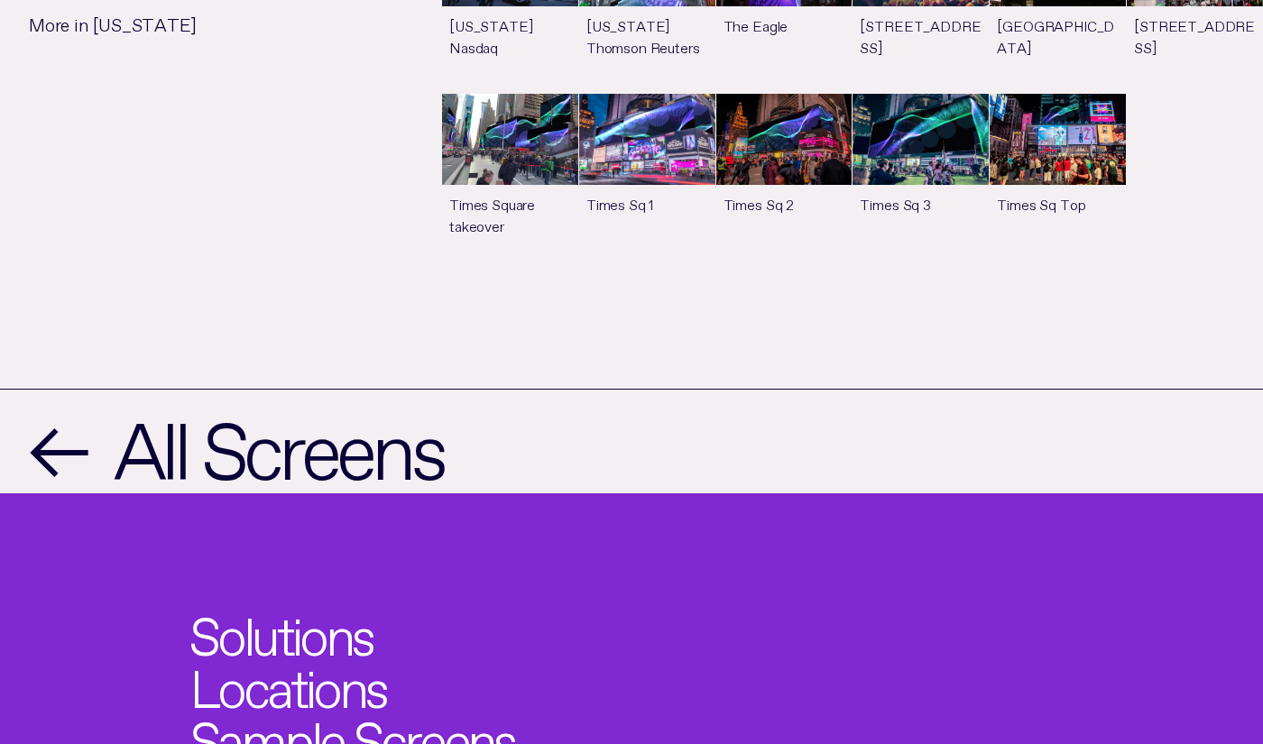
click at [540, 162] on link "See more" at bounding box center [510, 183] width 136 height 178
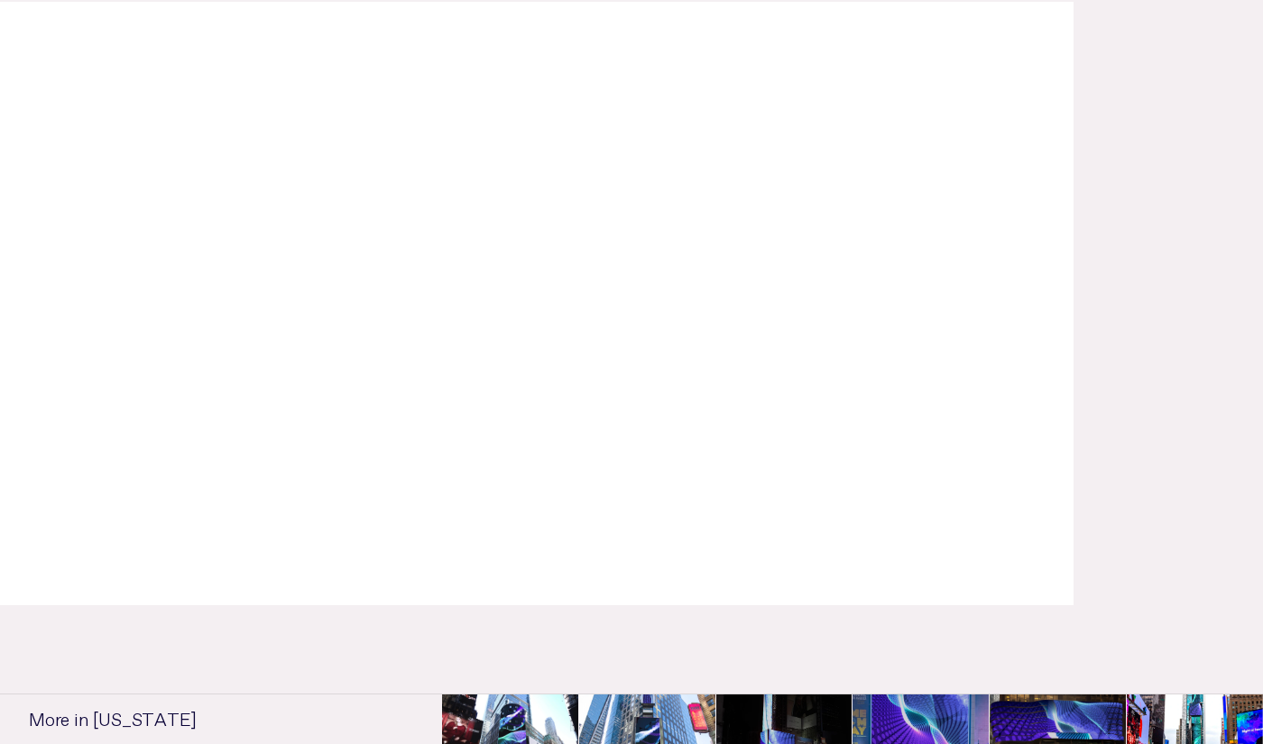
scroll to position [437, 0]
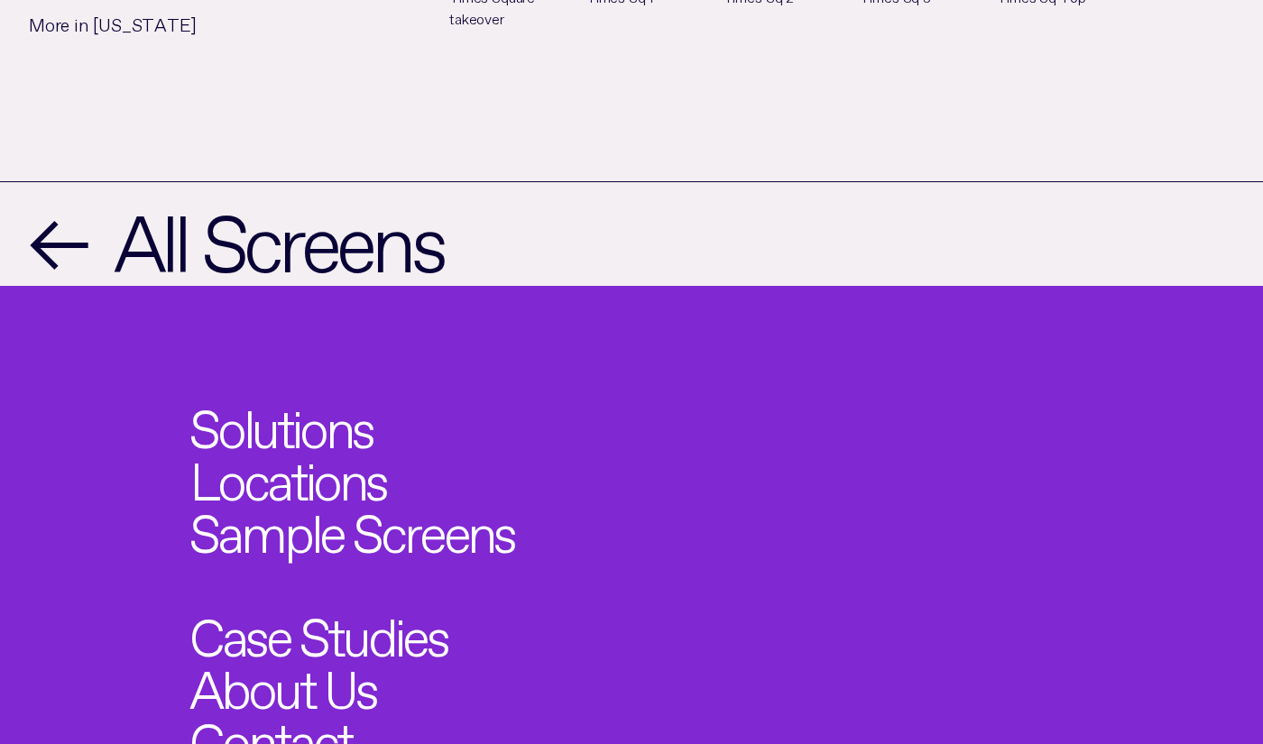
scroll to position [1143, 0]
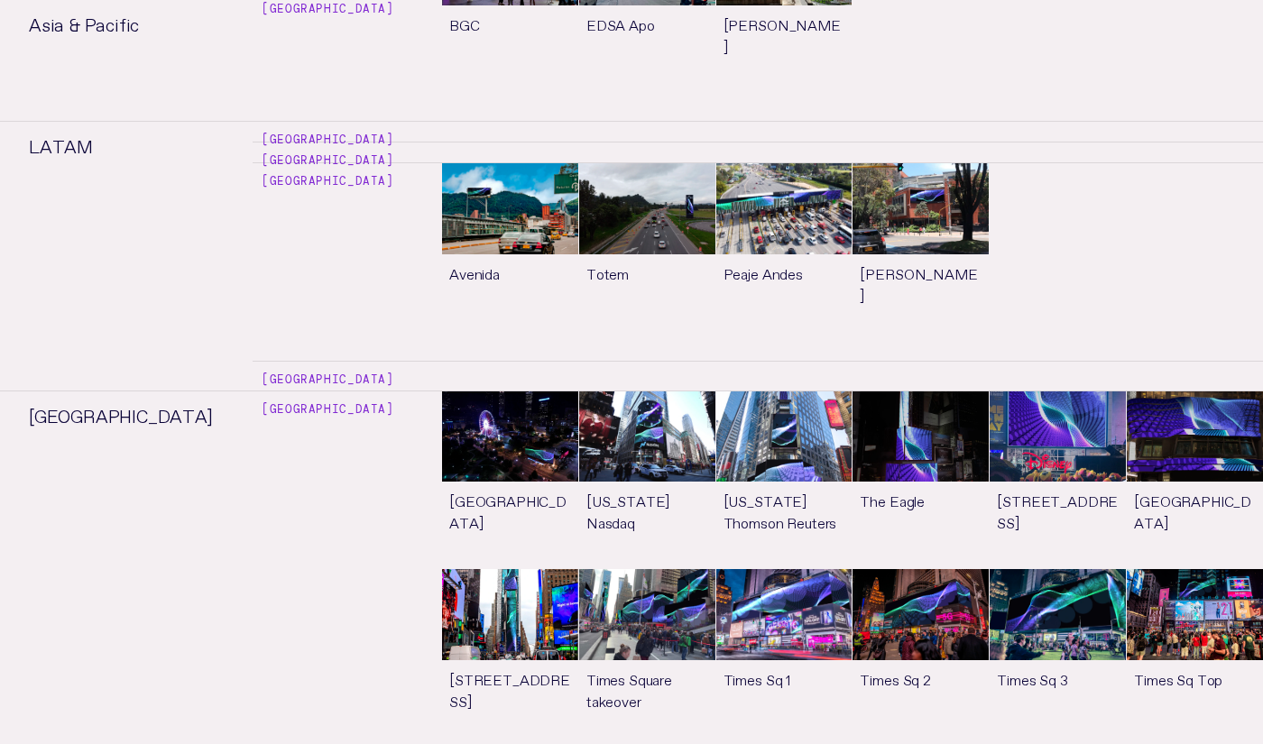
scroll to position [8740, 0]
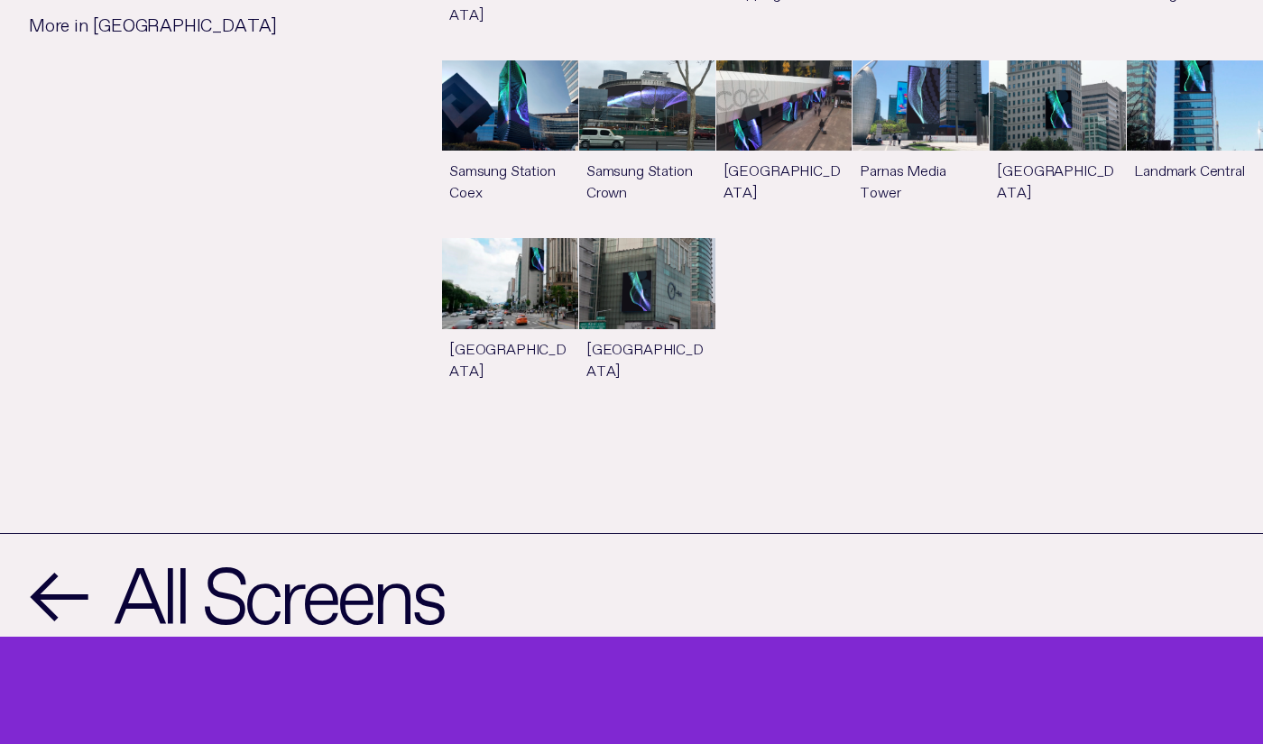
scroll to position [1154, 0]
